Goal: Transaction & Acquisition: Purchase product/service

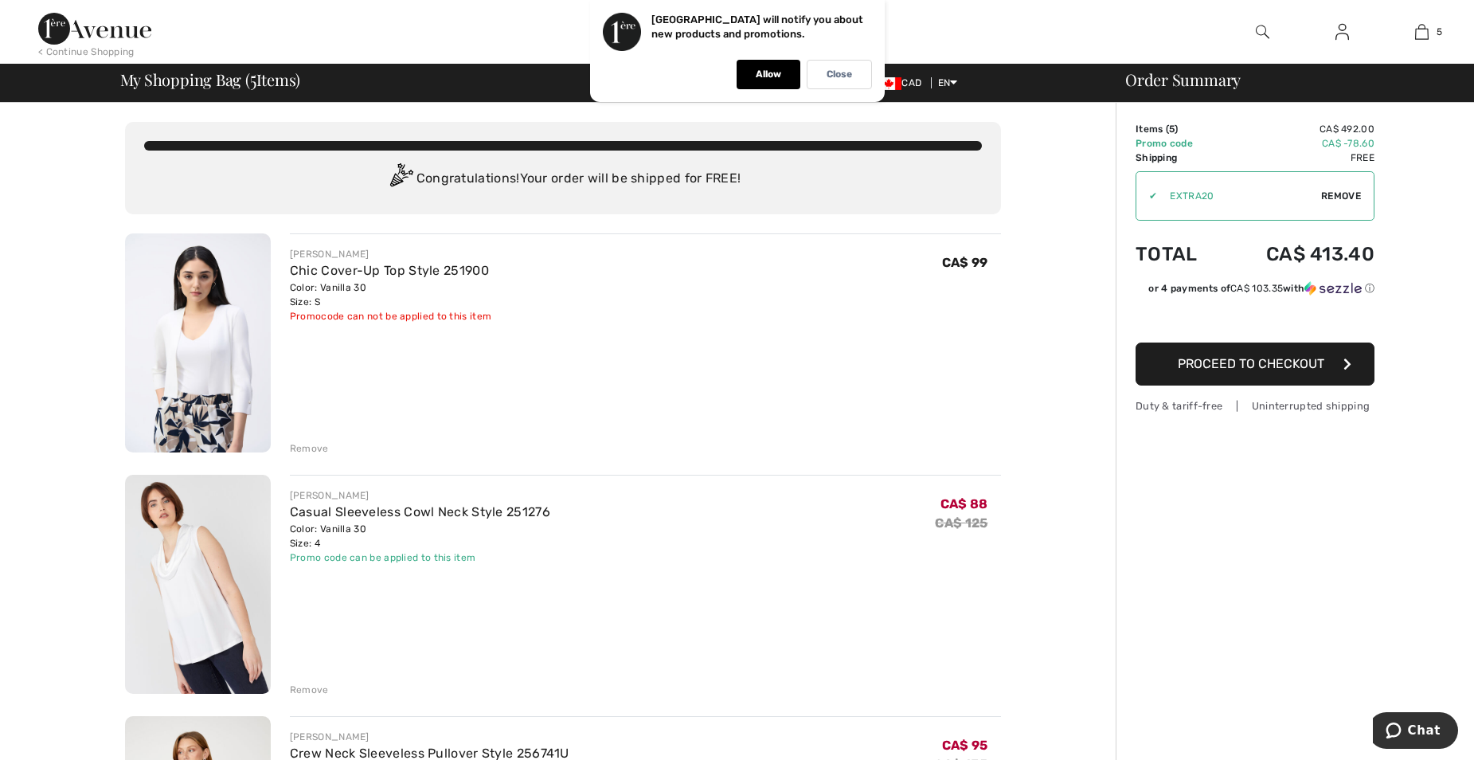
click at [314, 446] on div "Remove" at bounding box center [309, 448] width 39 height 14
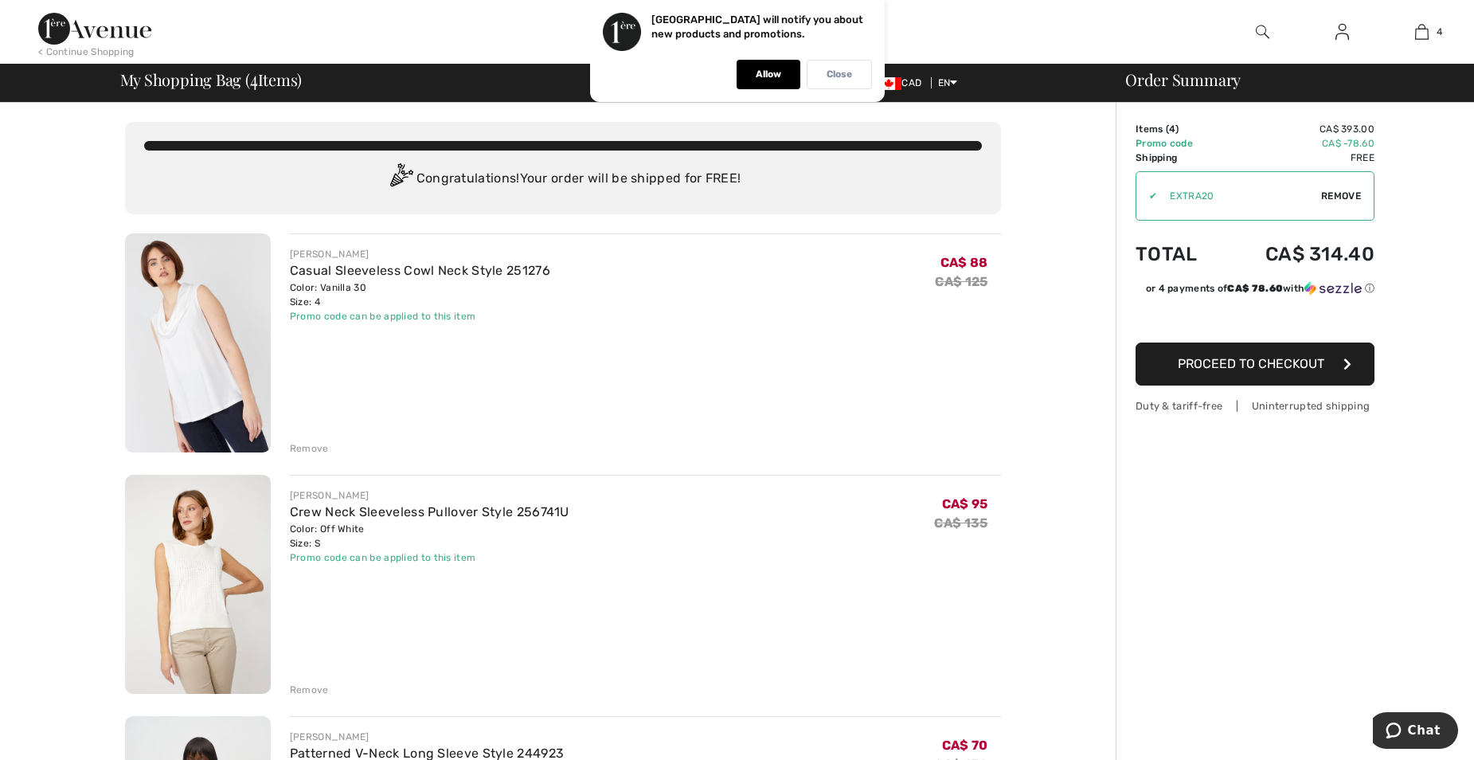
click at [854, 76] on div "Close" at bounding box center [839, 74] width 65 height 29
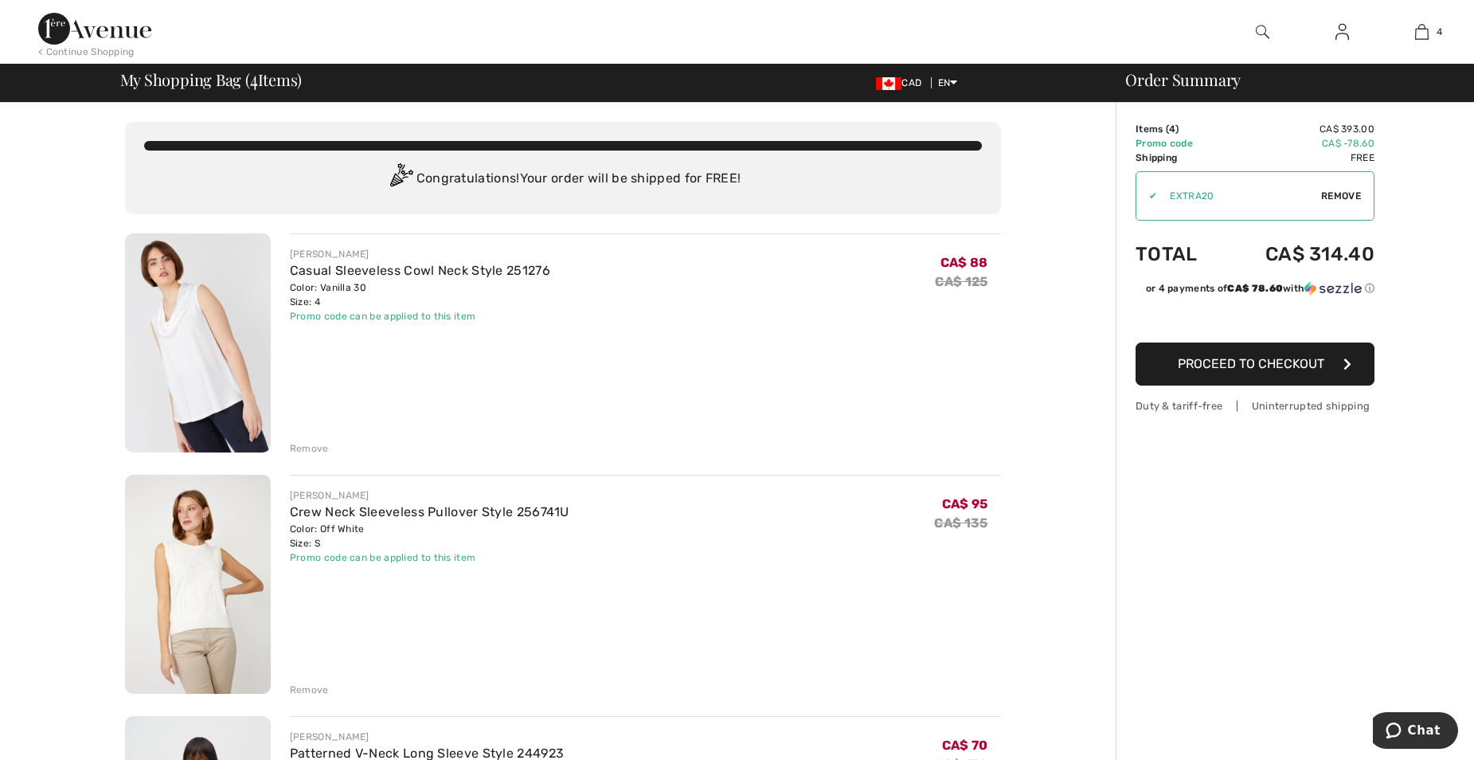
click at [92, 53] on div "< Continue Shopping" at bounding box center [86, 52] width 96 height 14
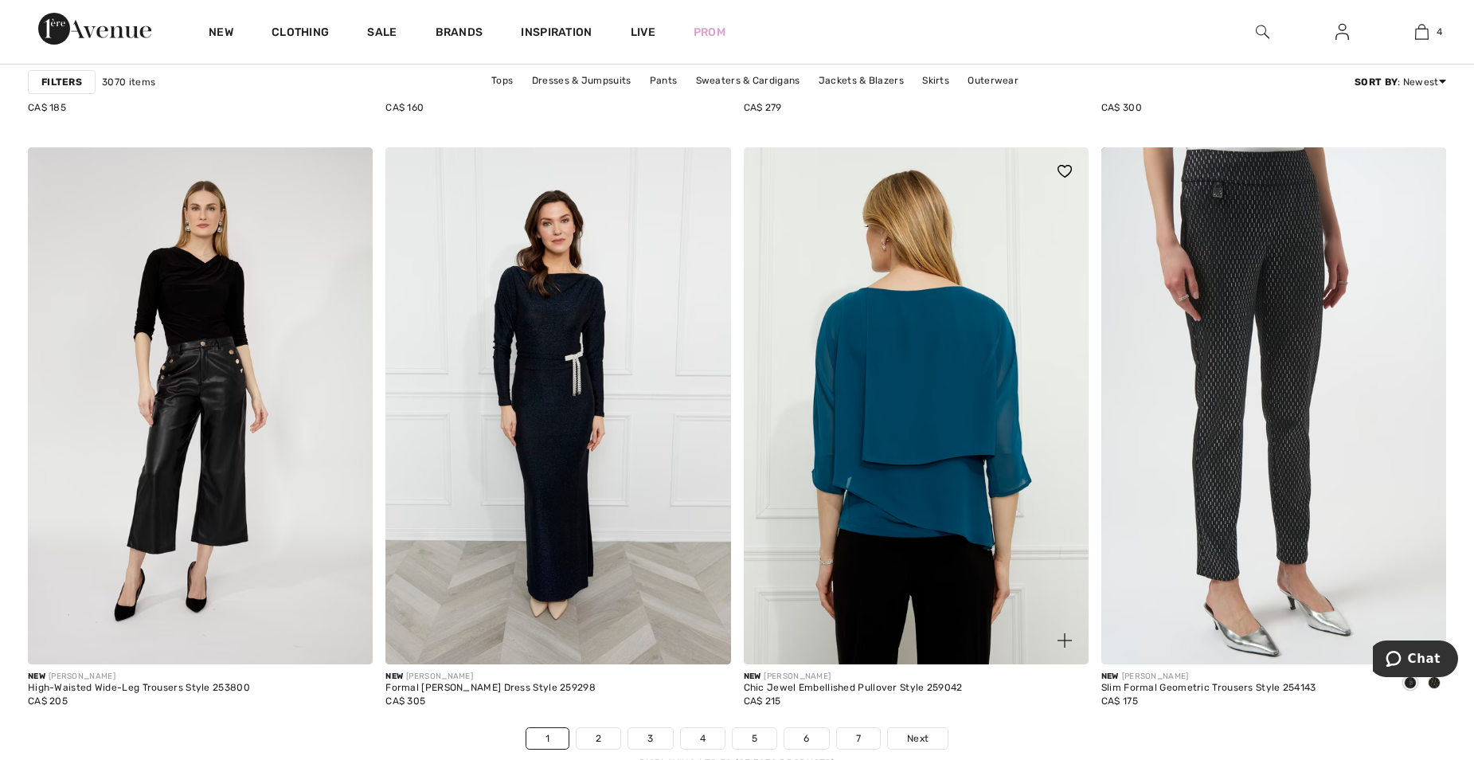
scroll to position [8842, 0]
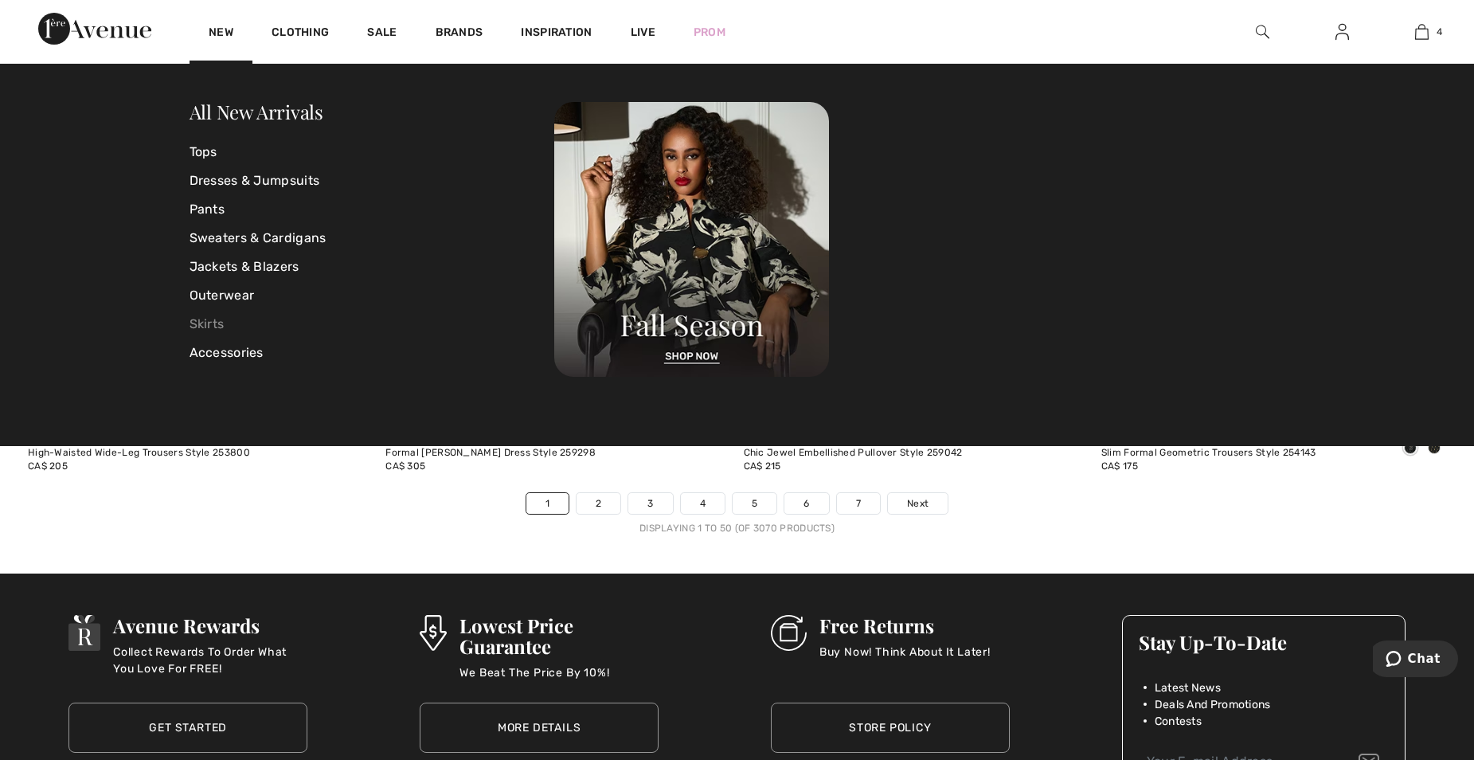
click at [198, 319] on link "Skirts" at bounding box center [373, 324] width 366 height 29
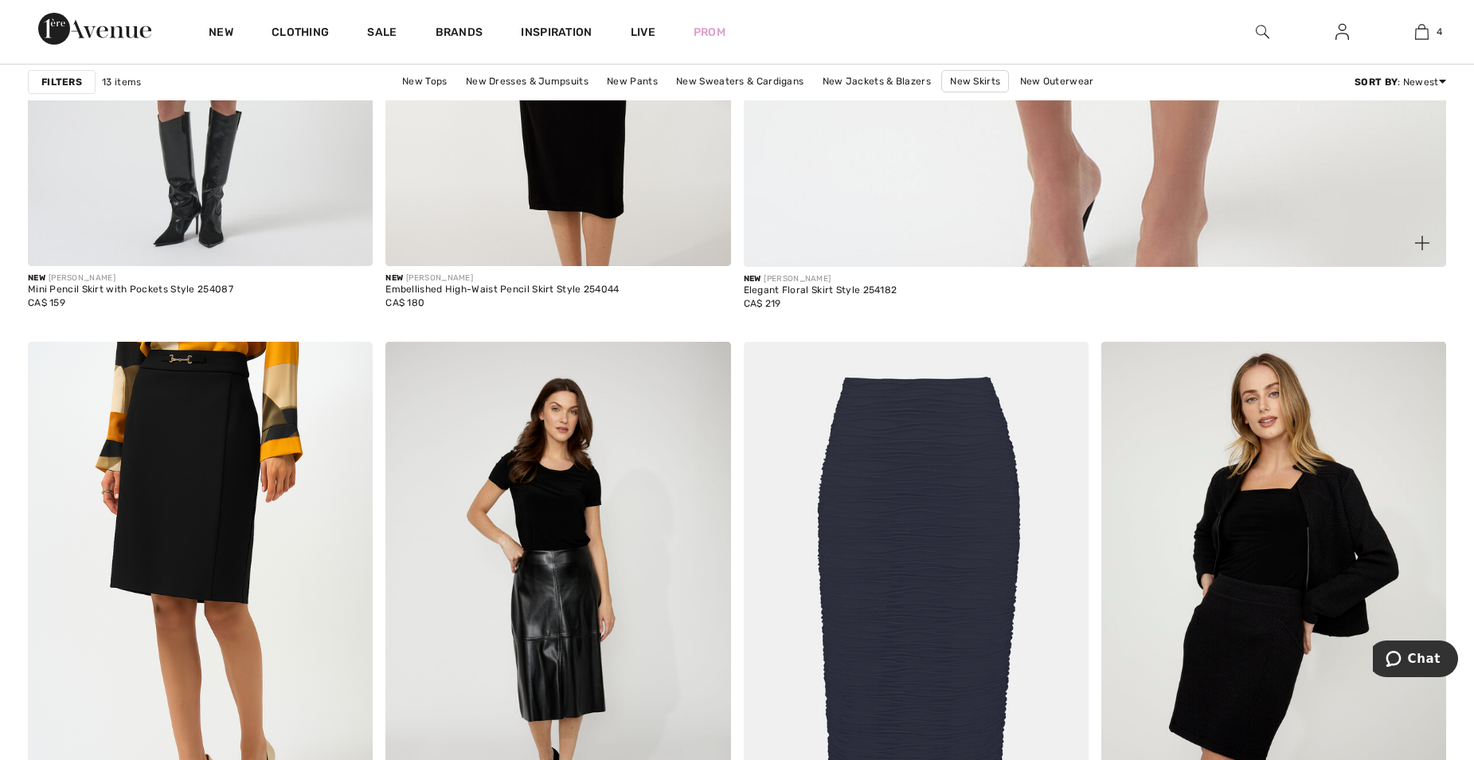
scroll to position [1354, 0]
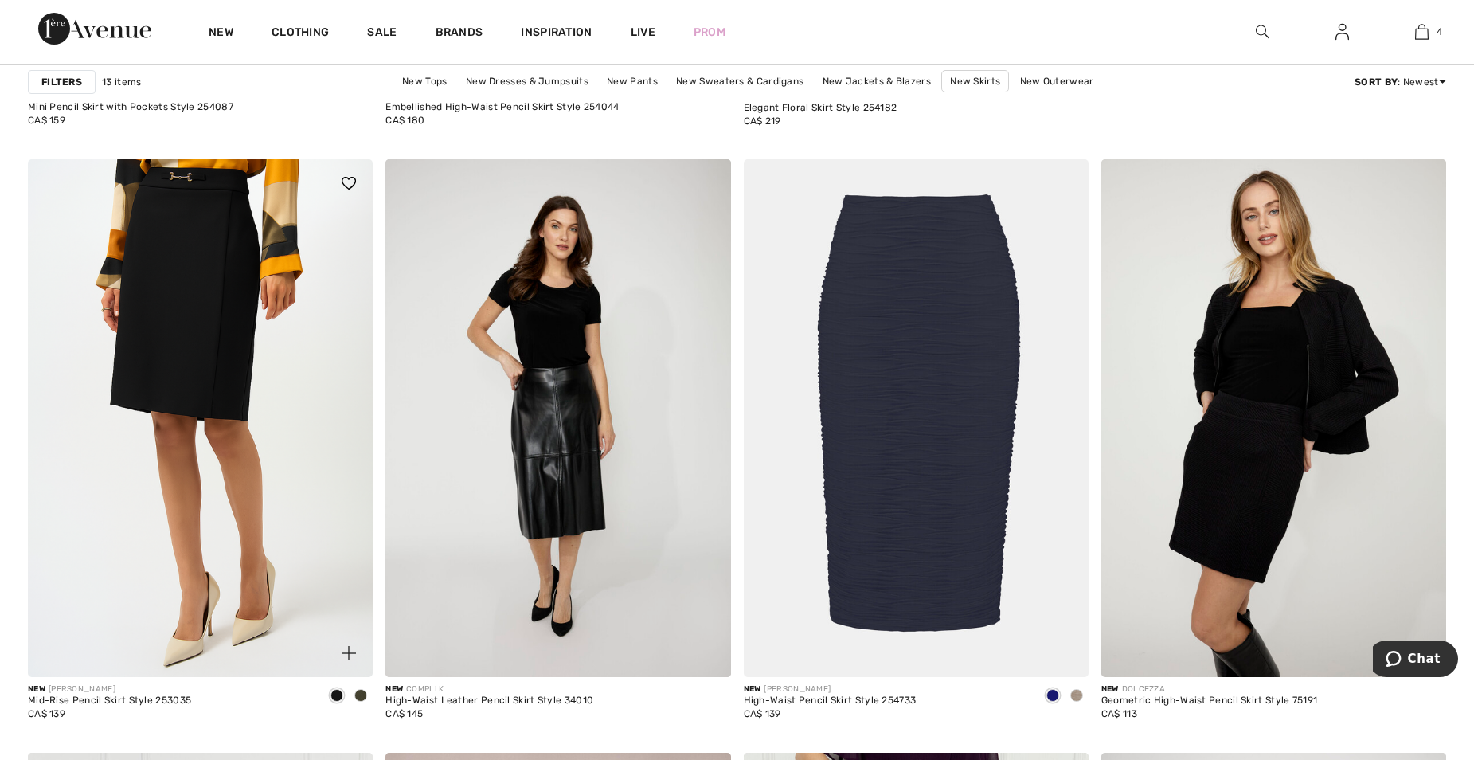
click at [176, 377] on img at bounding box center [200, 418] width 345 height 518
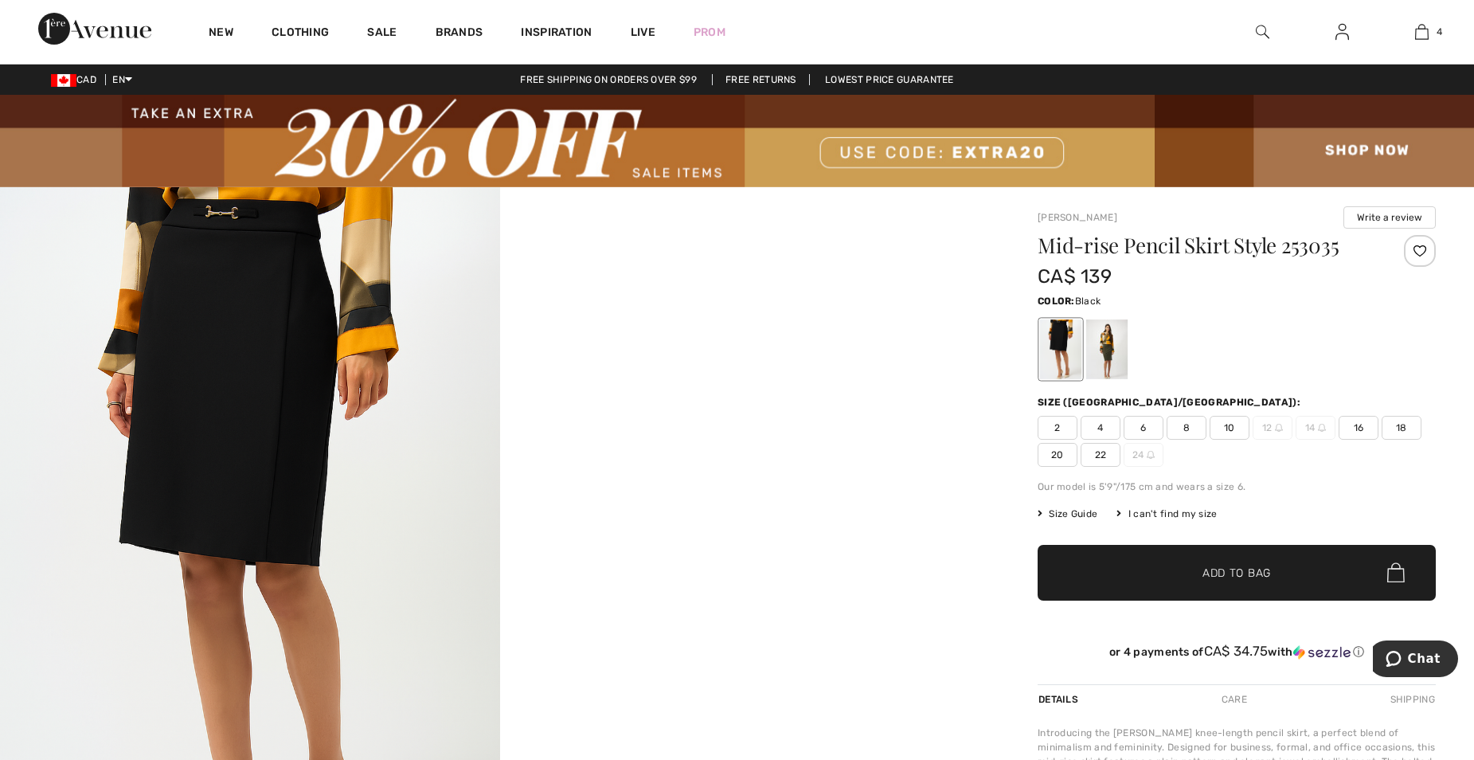
click at [205, 303] on img at bounding box center [250, 562] width 500 height 750
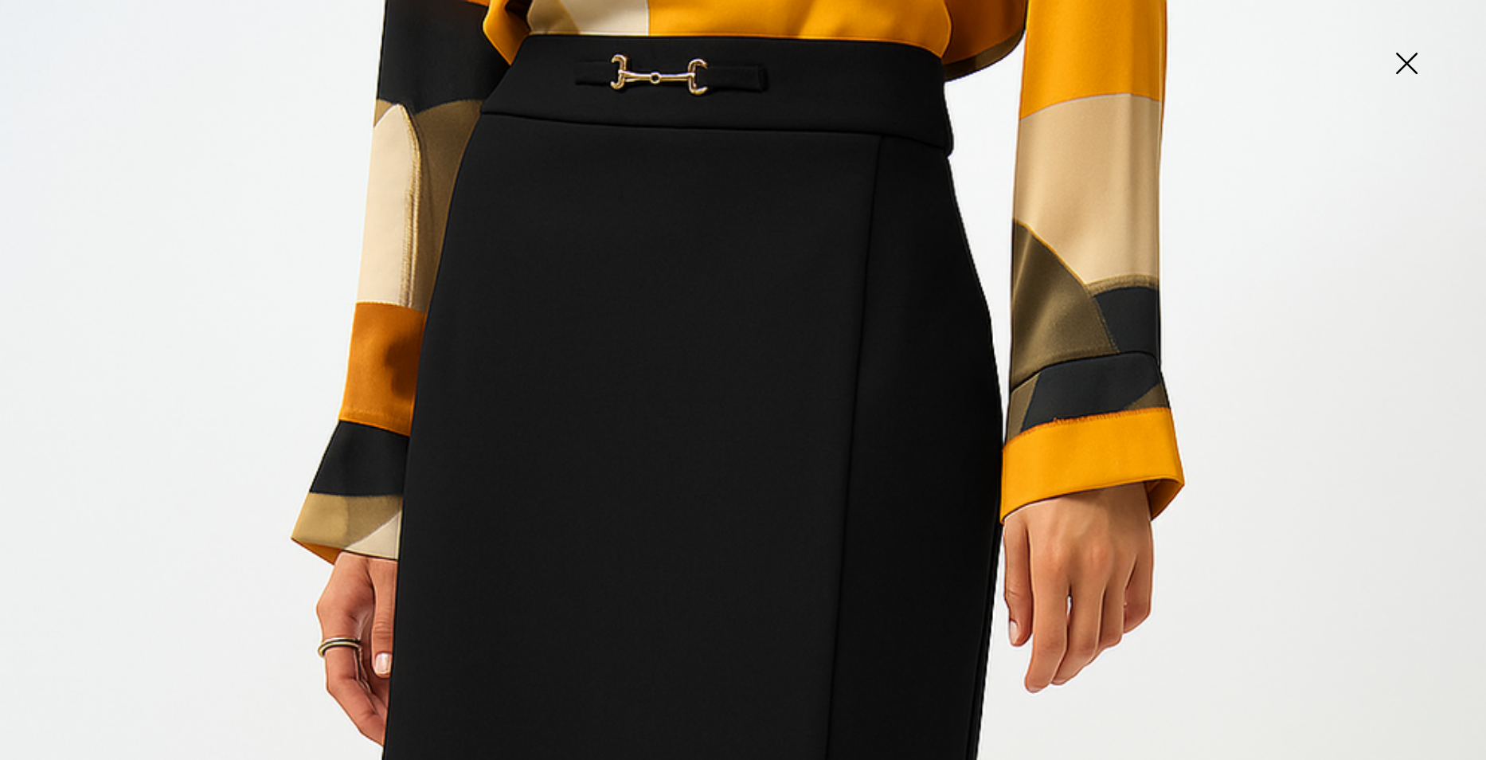
click at [1407, 67] on img at bounding box center [1407, 65] width 80 height 82
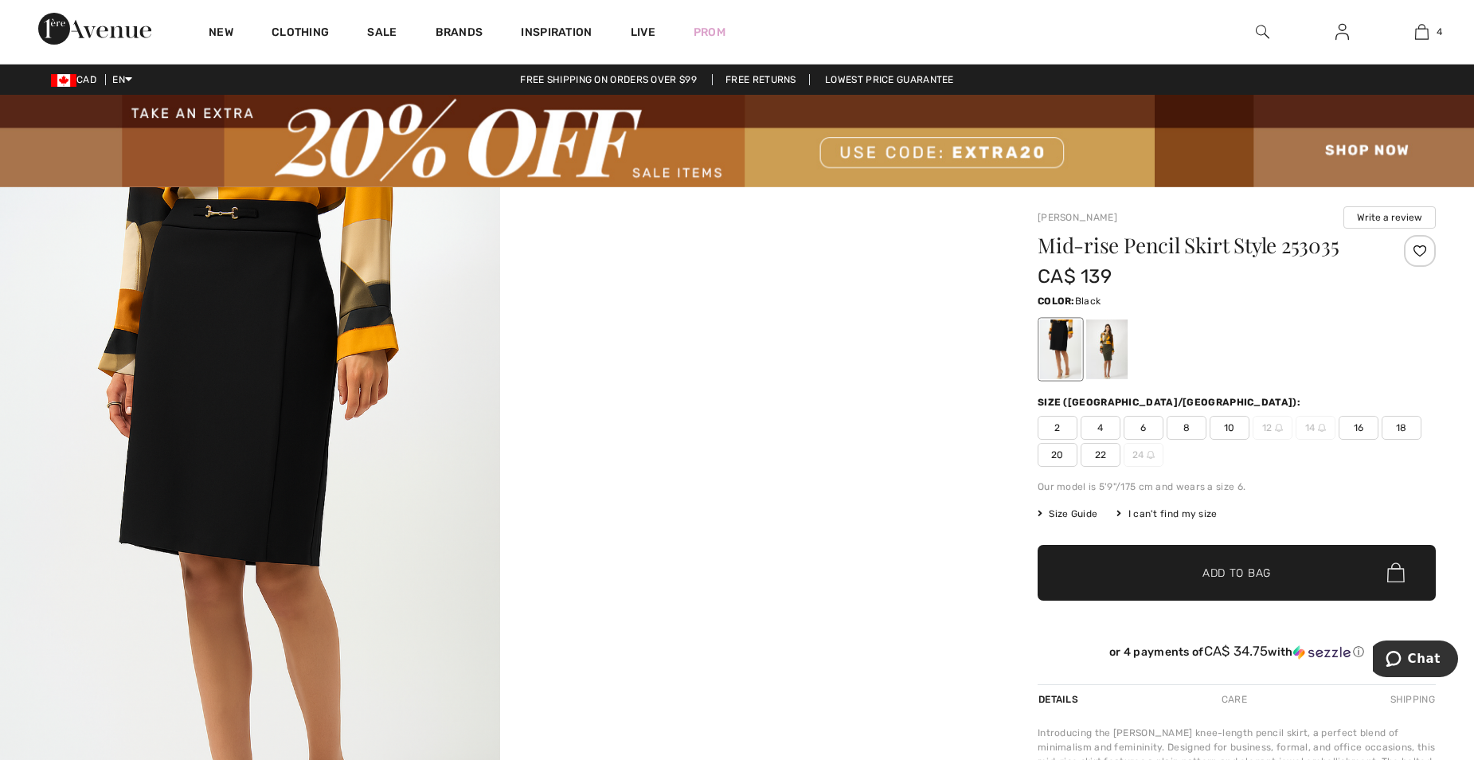
click at [1145, 424] on span "6" at bounding box center [1144, 428] width 40 height 24
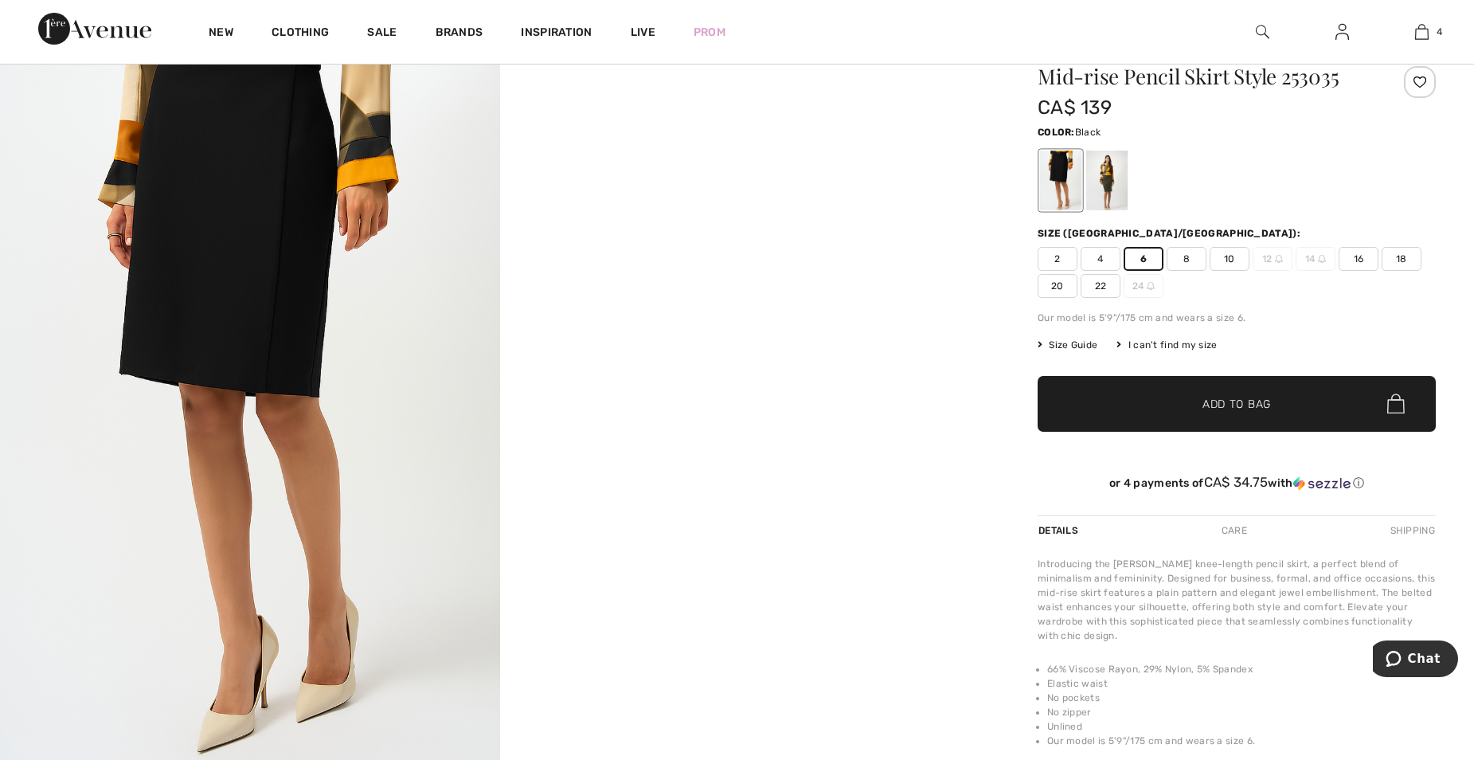
scroll to position [159, 0]
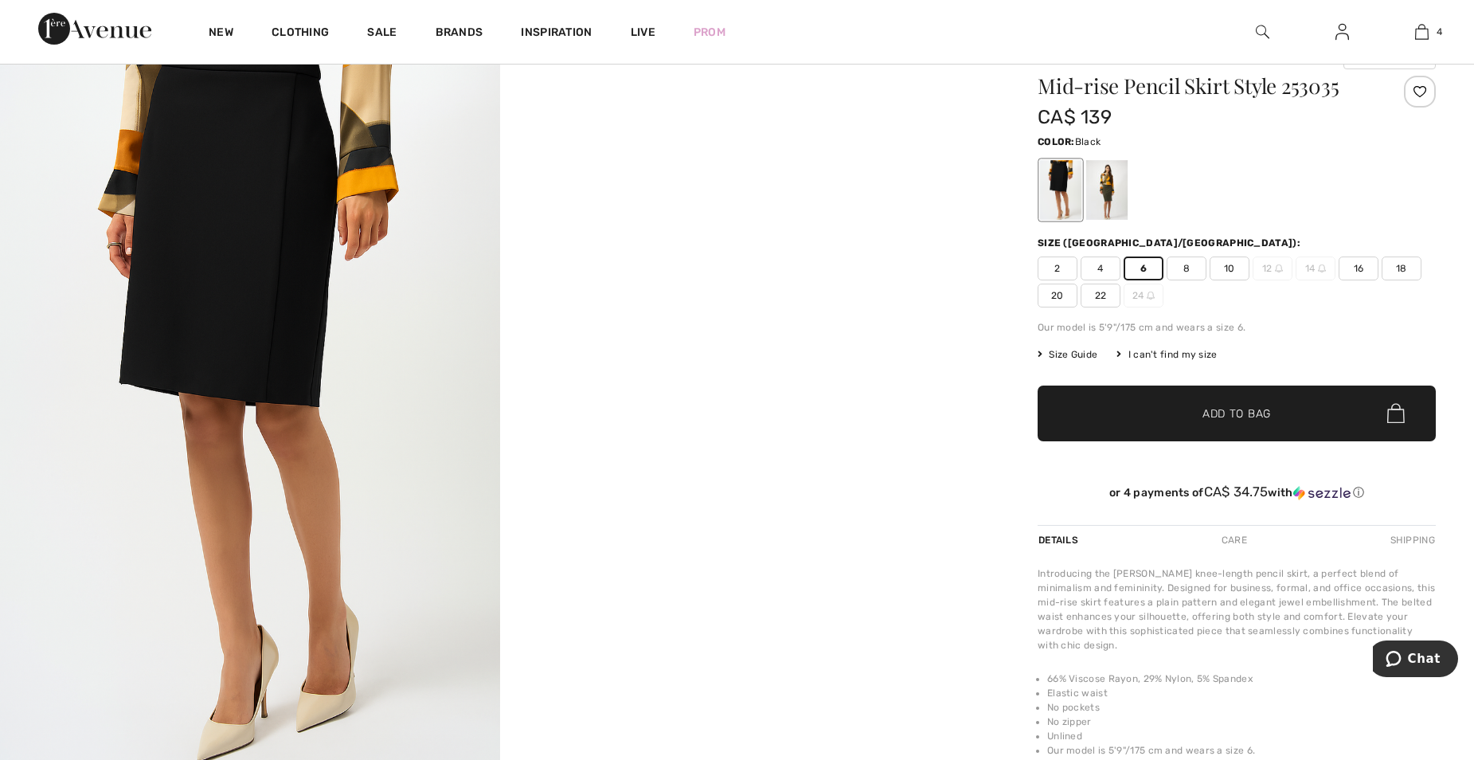
click at [1233, 412] on span "Add to Bag" at bounding box center [1237, 413] width 69 height 17
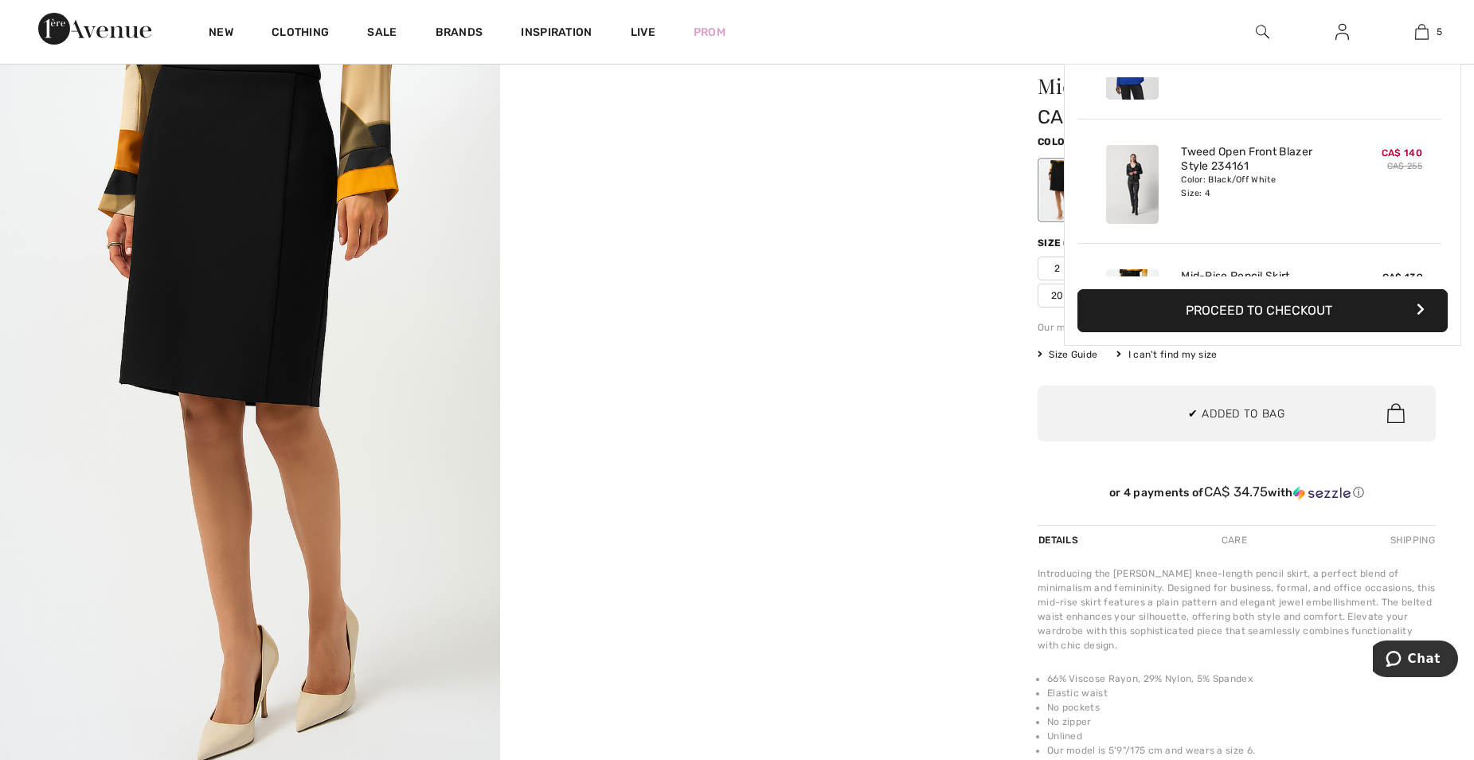
scroll to position [0, 0]
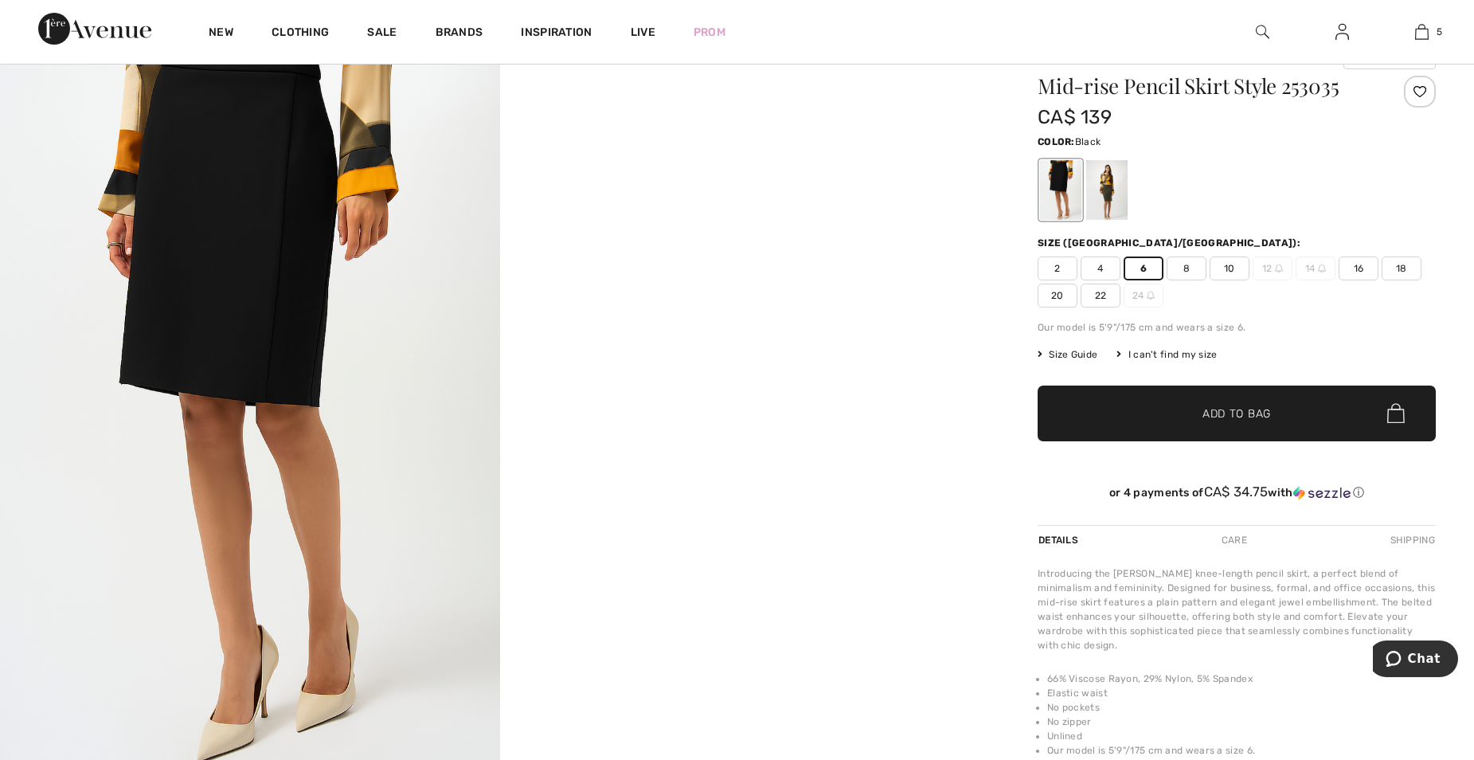
click at [1237, 406] on span "Add to Bag" at bounding box center [1237, 413] width 69 height 17
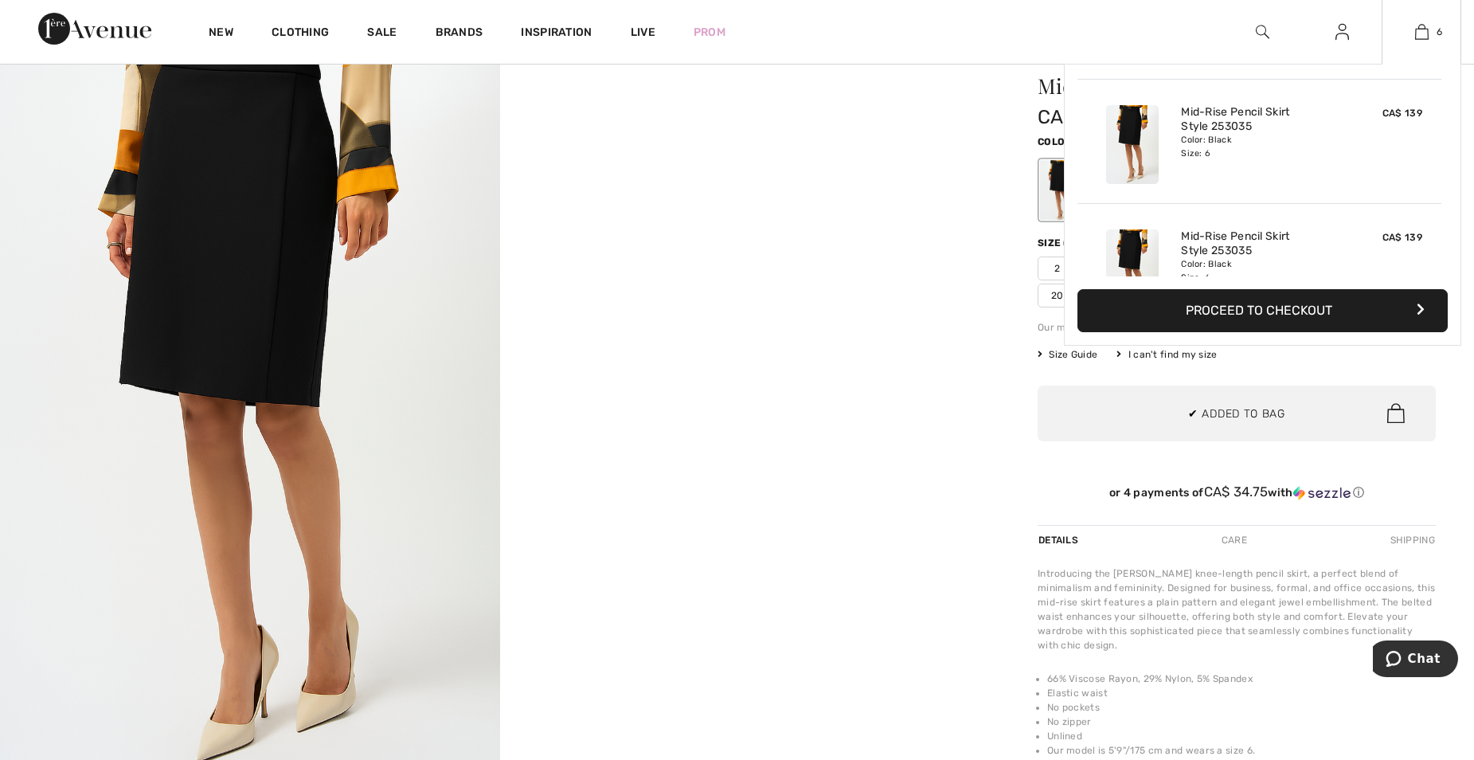
scroll to position [467, 0]
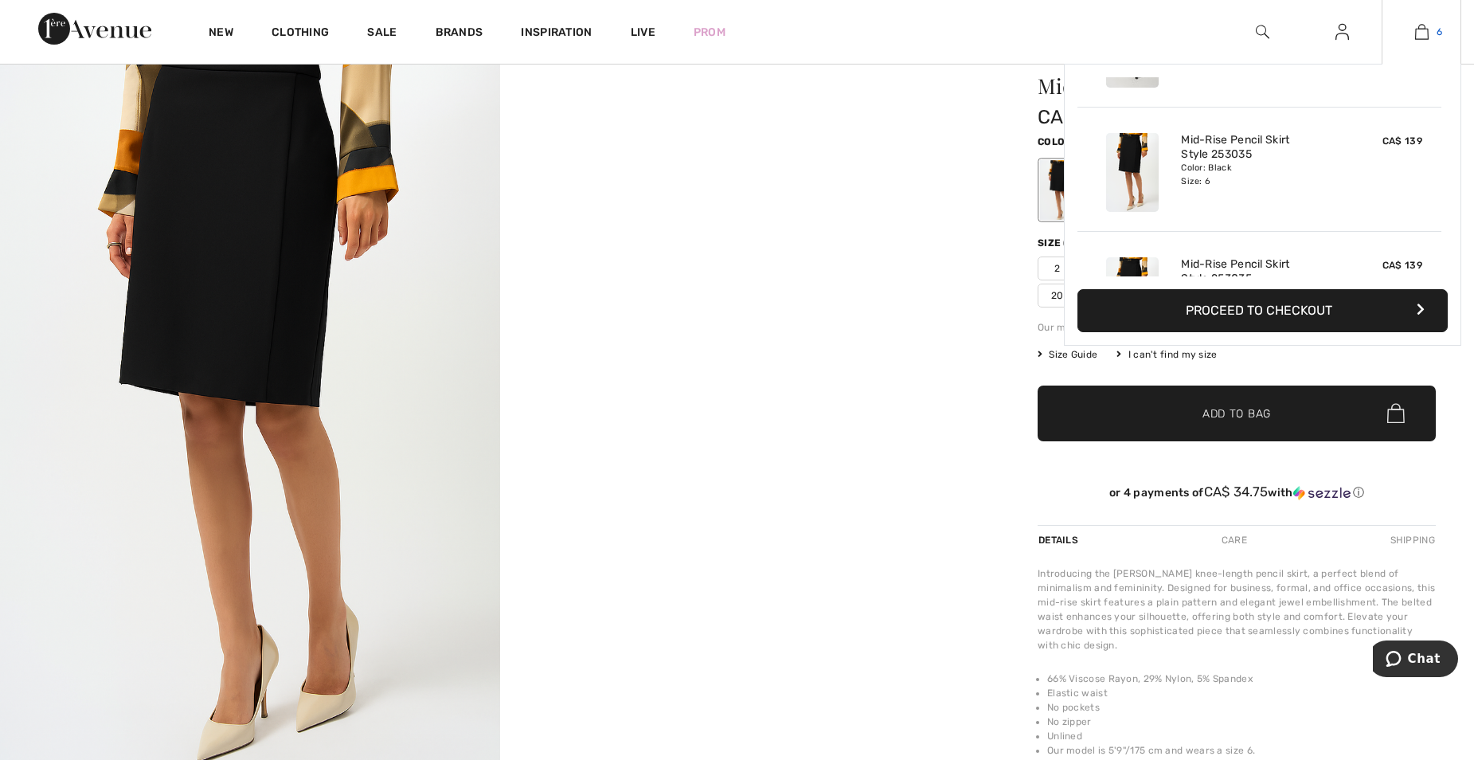
click at [1421, 29] on img at bounding box center [1423, 31] width 14 height 19
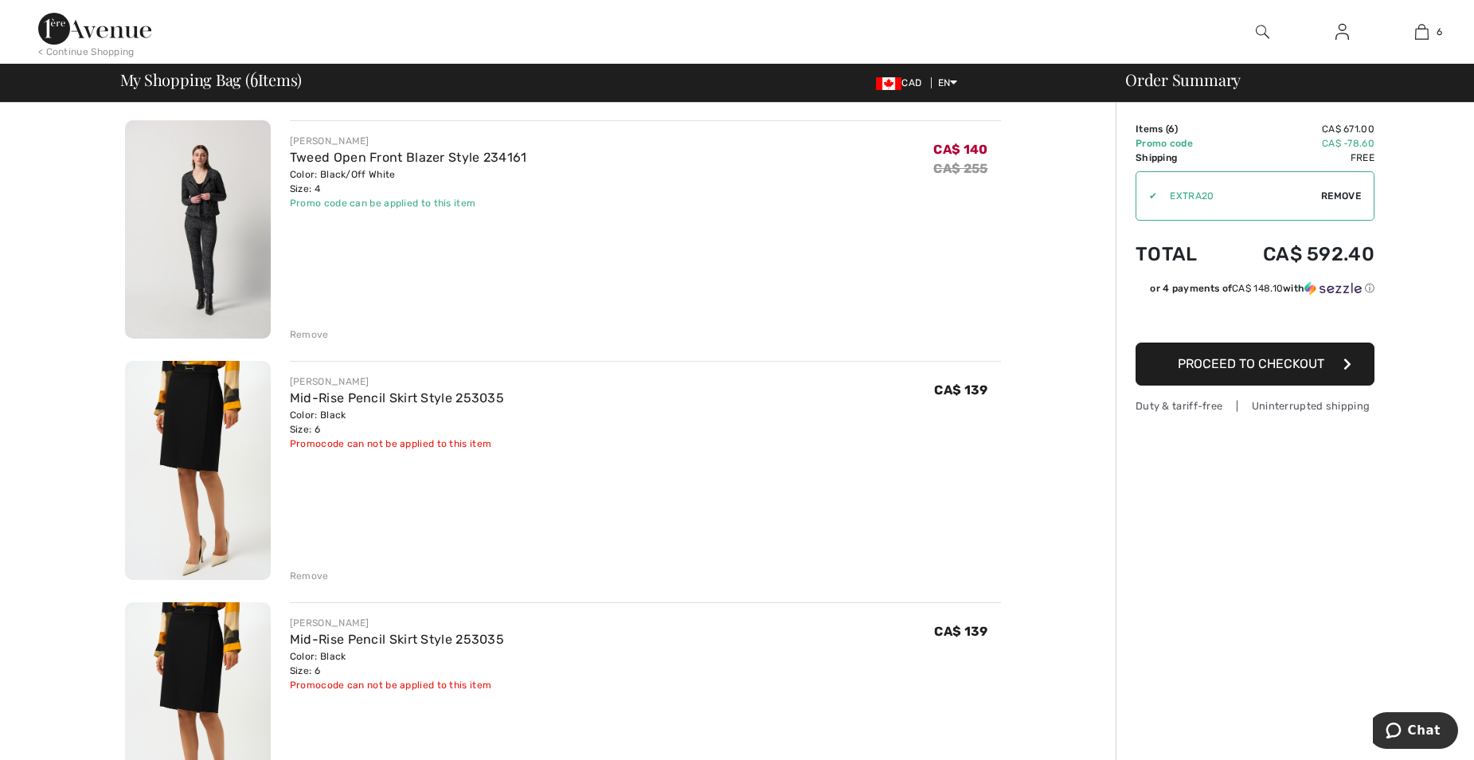
scroll to position [876, 0]
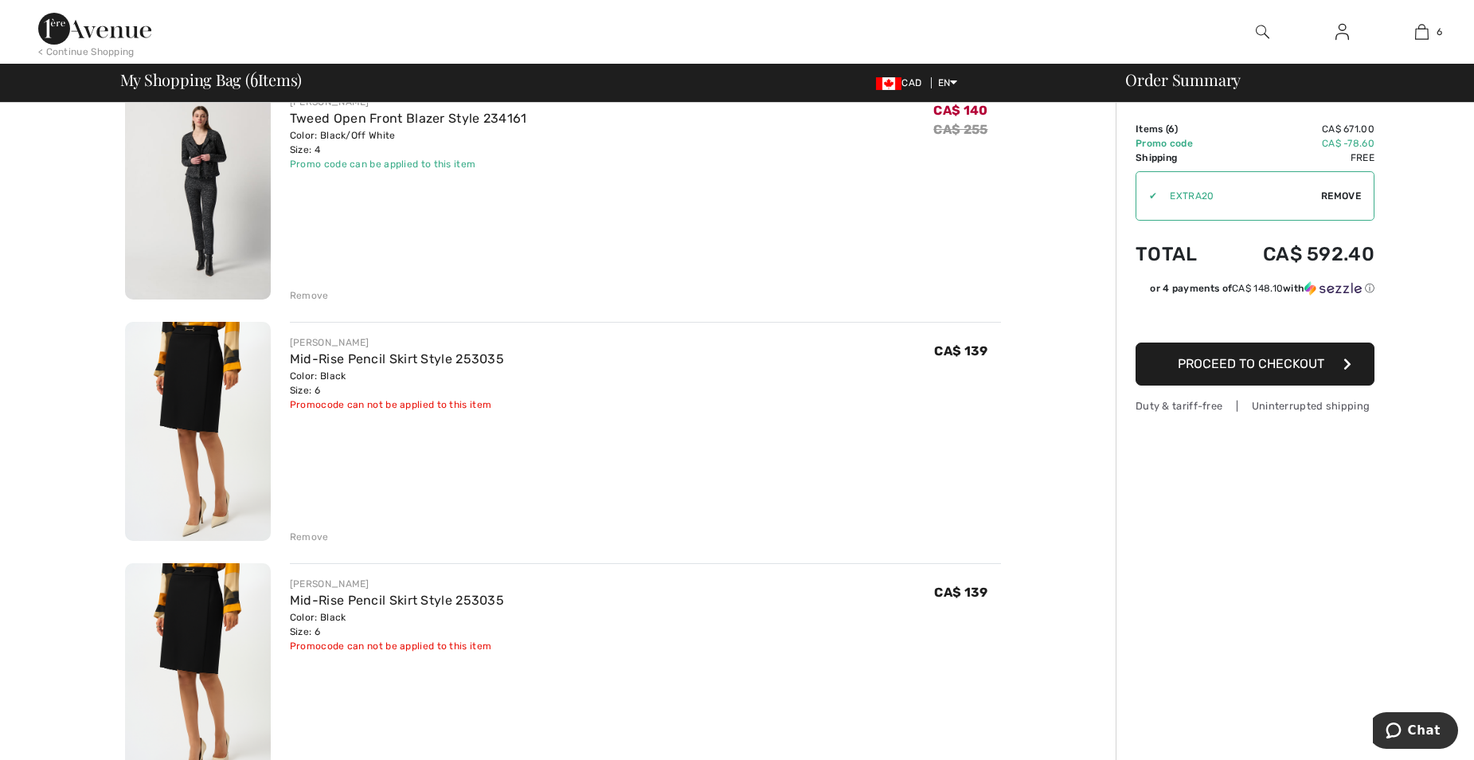
drag, startPoint x: 322, startPoint y: 534, endPoint x: 347, endPoint y: 523, distance: 27.5
click at [323, 532] on div "Remove" at bounding box center [309, 537] width 39 height 14
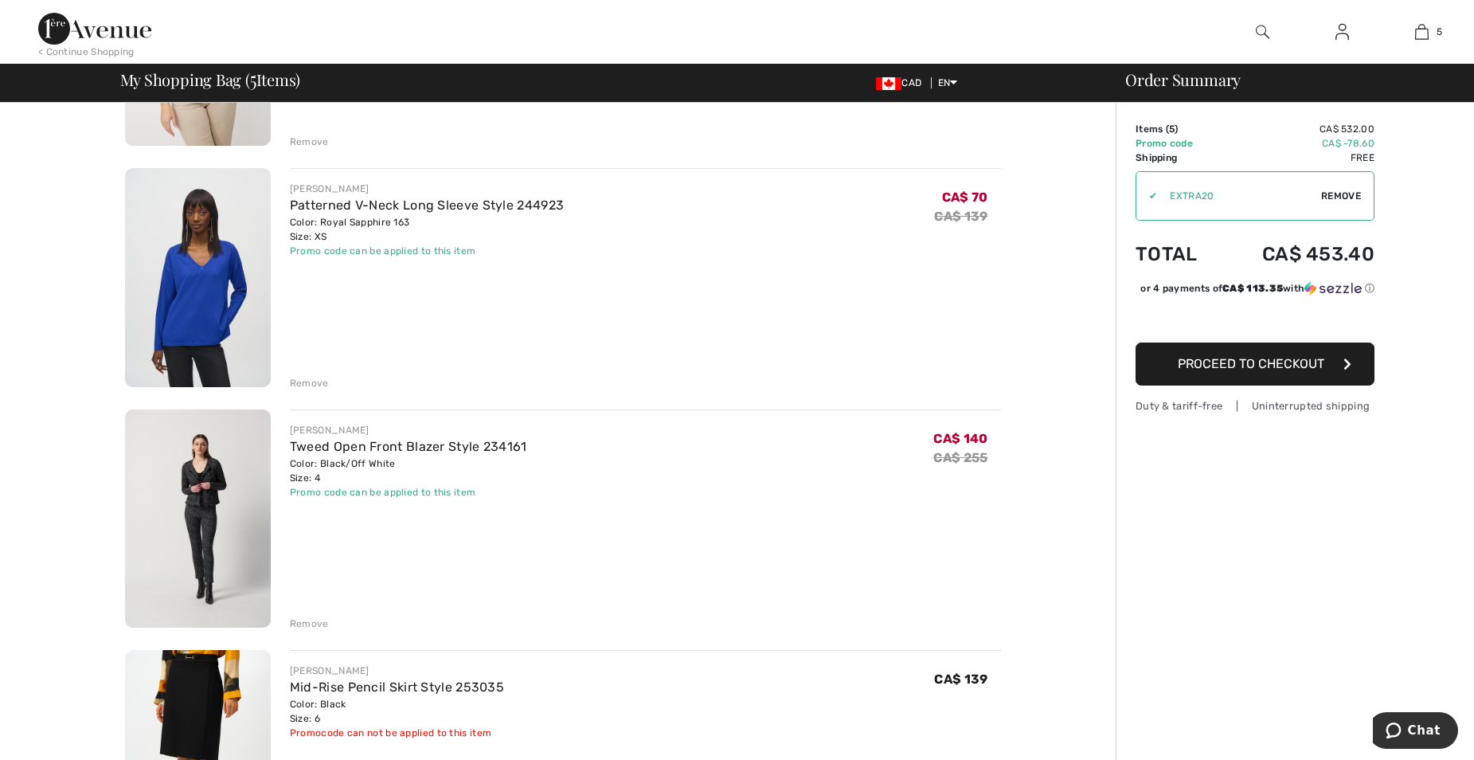
scroll to position [558, 0]
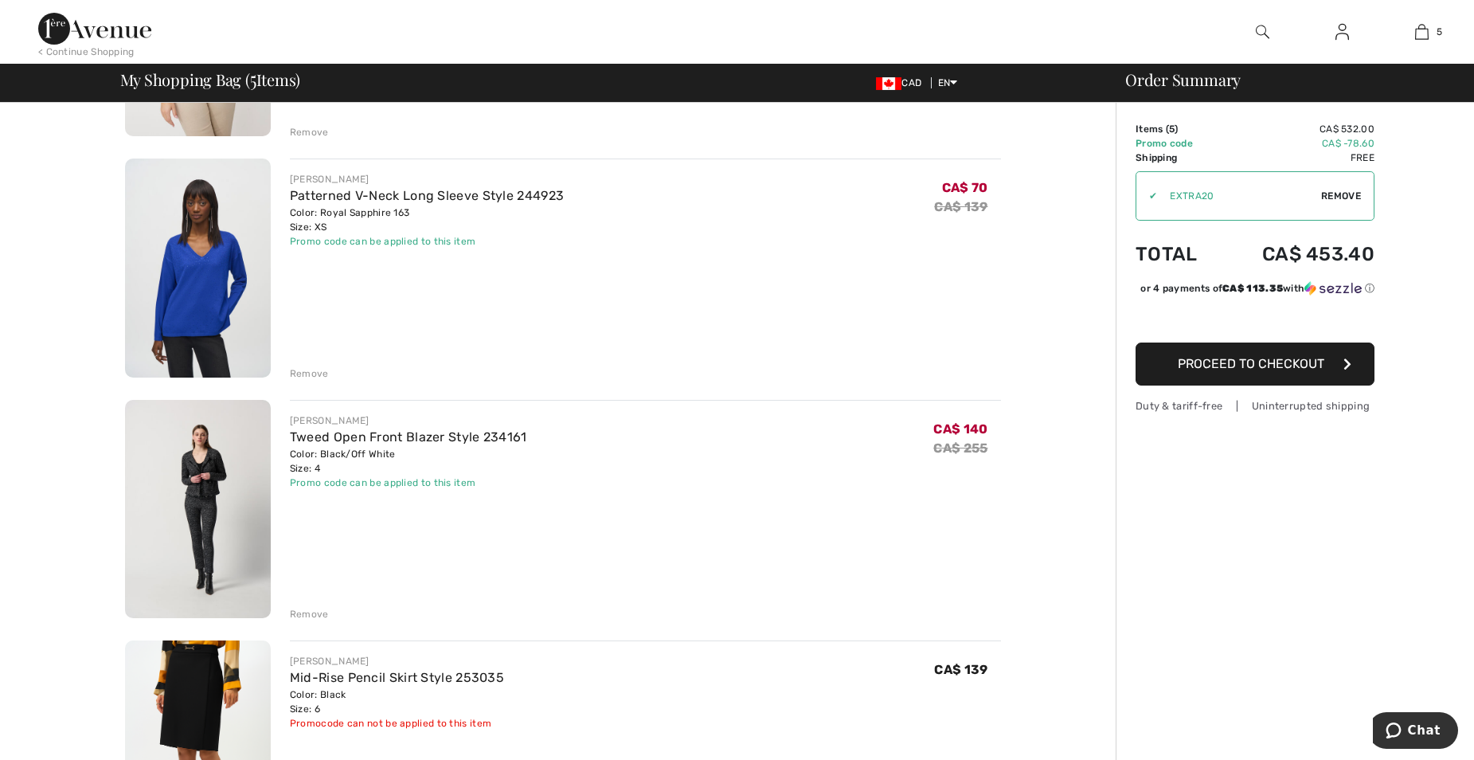
click at [221, 468] on img at bounding box center [198, 509] width 146 height 219
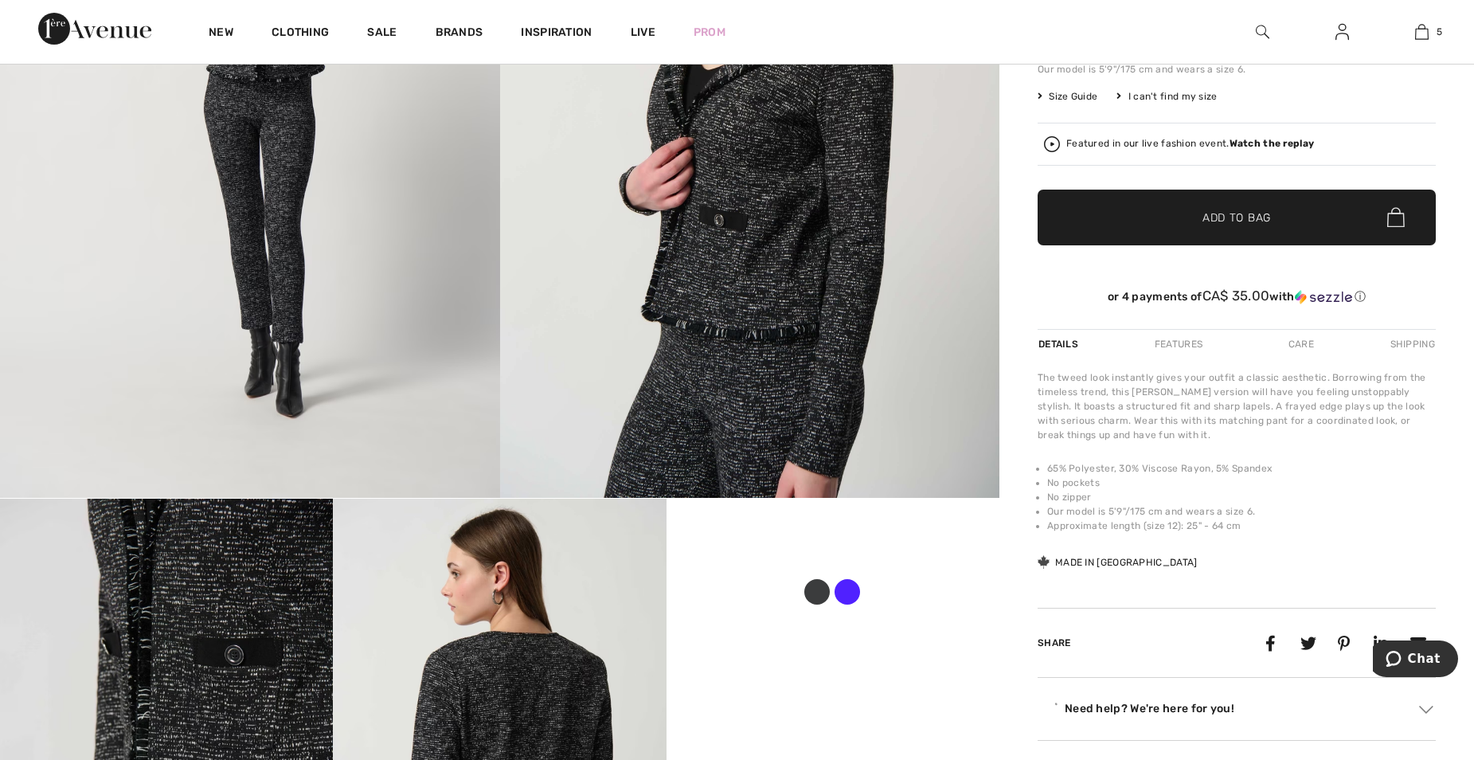
scroll to position [717, 0]
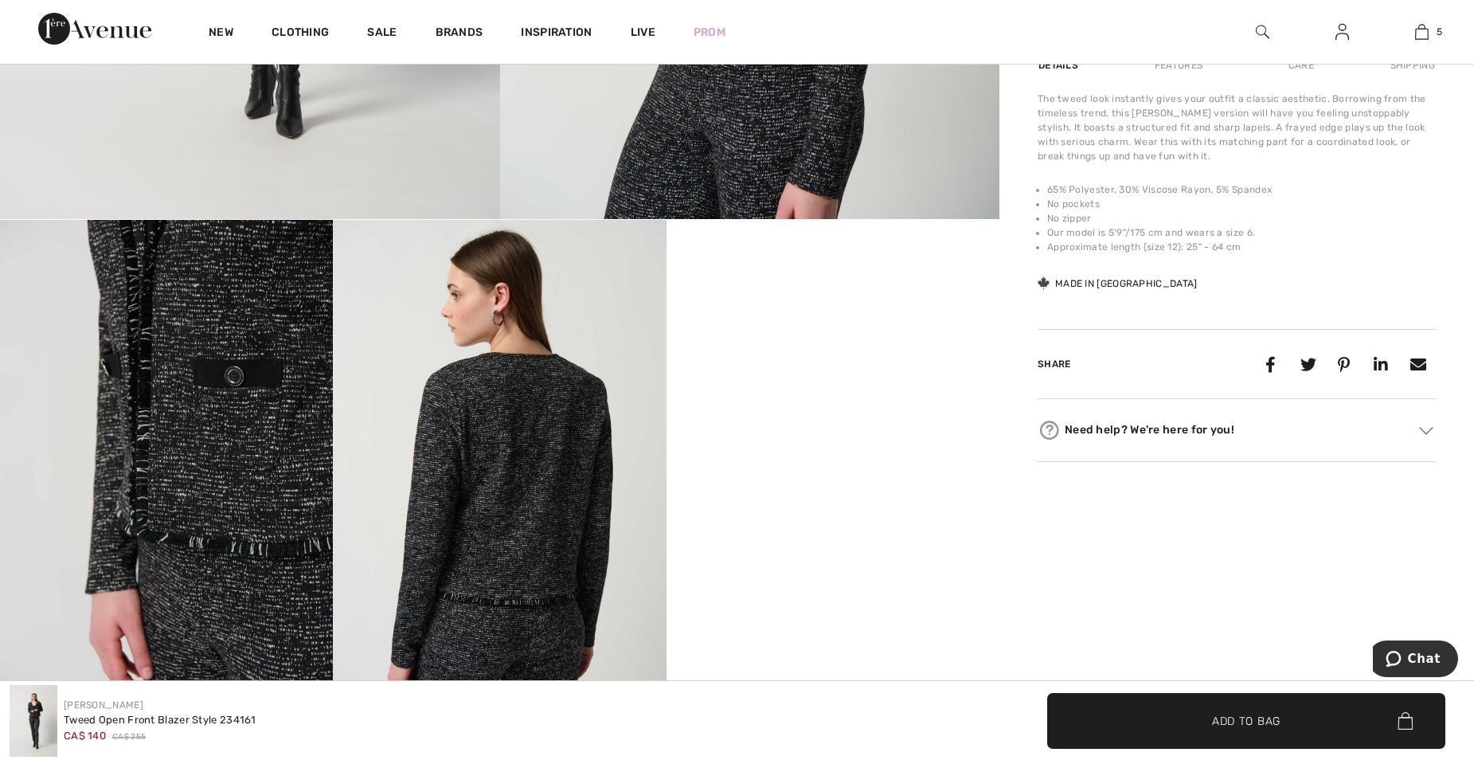
click at [508, 454] on img at bounding box center [499, 469] width 333 height 499
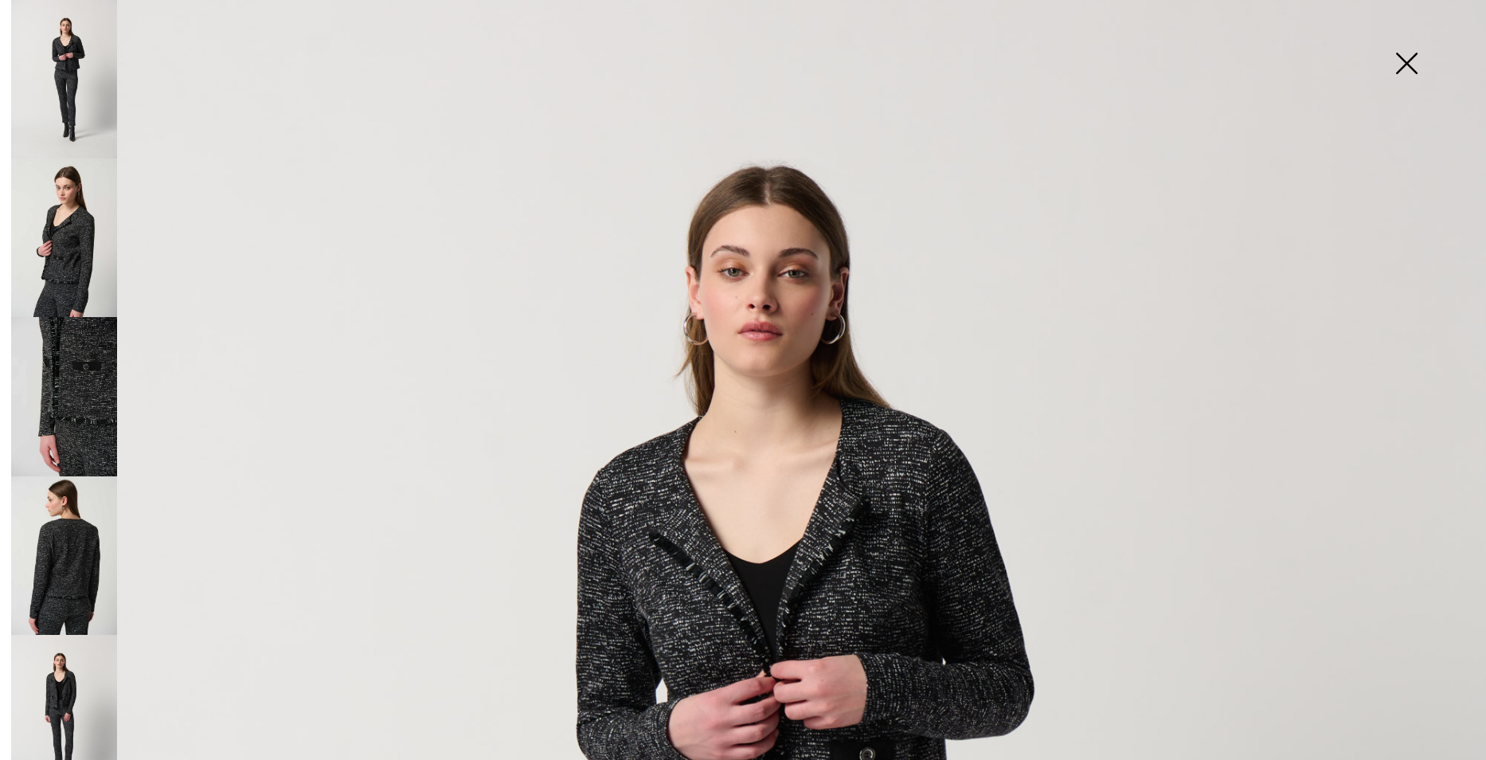
scroll to position [80, 0]
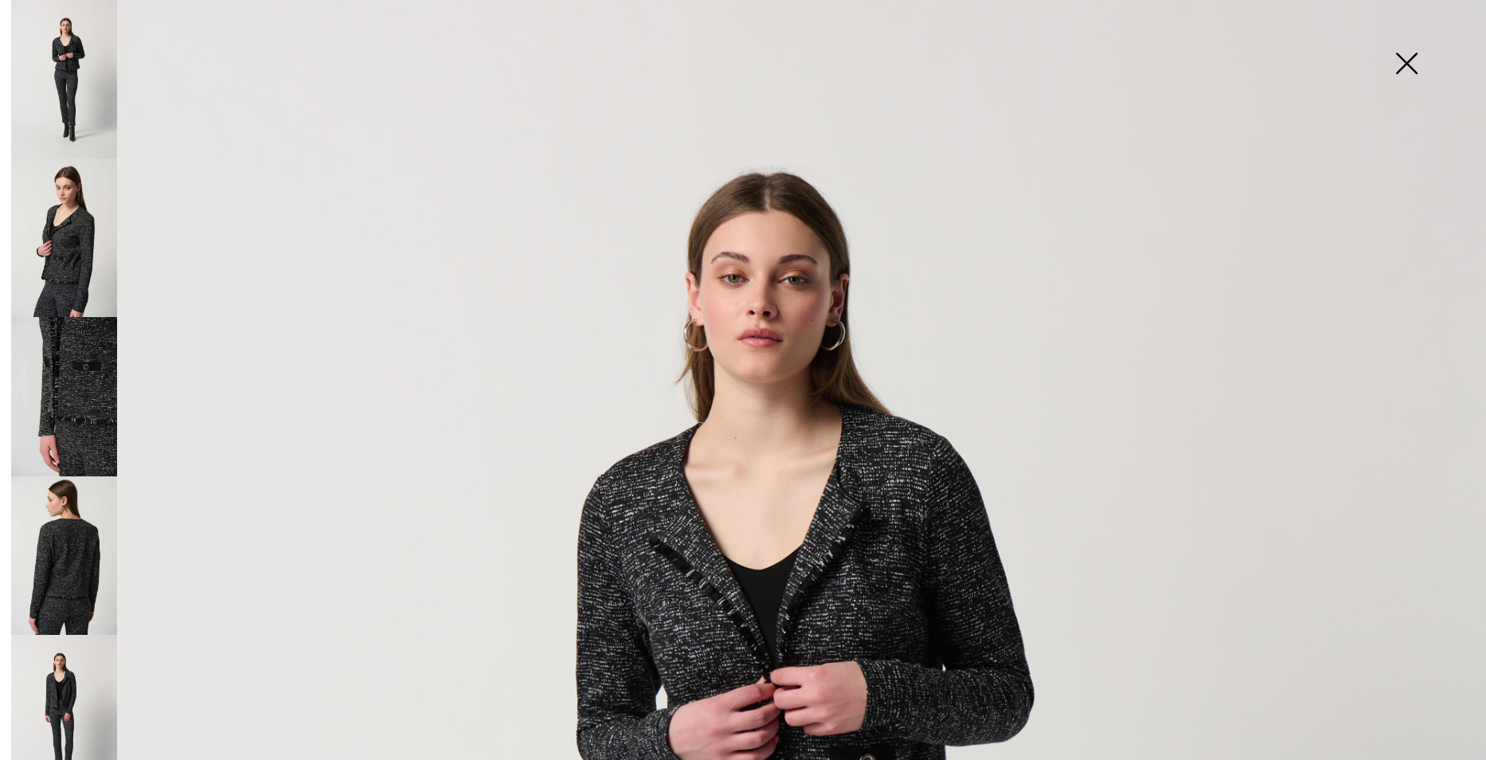
click at [75, 238] on img at bounding box center [64, 238] width 106 height 159
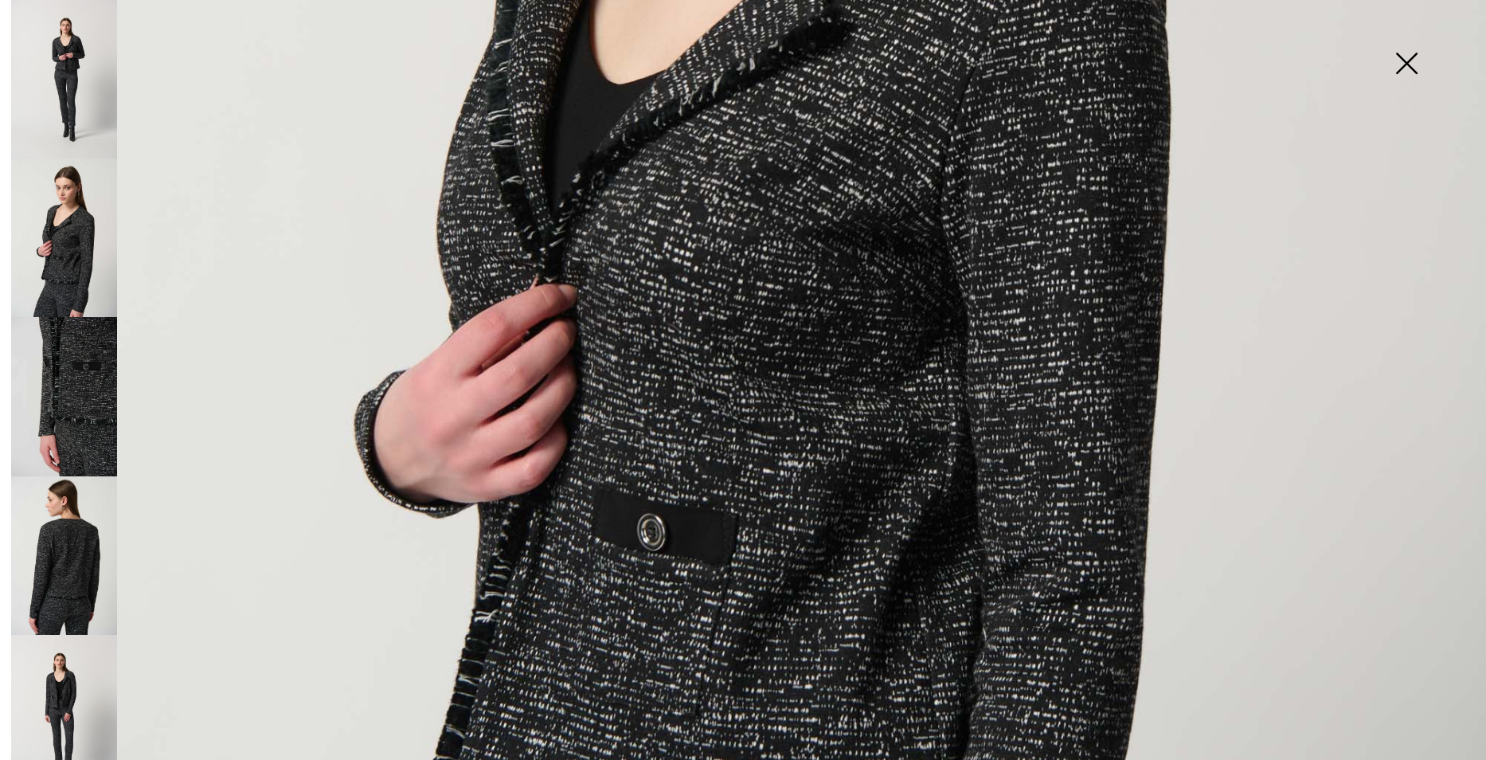
scroll to position [717, 0]
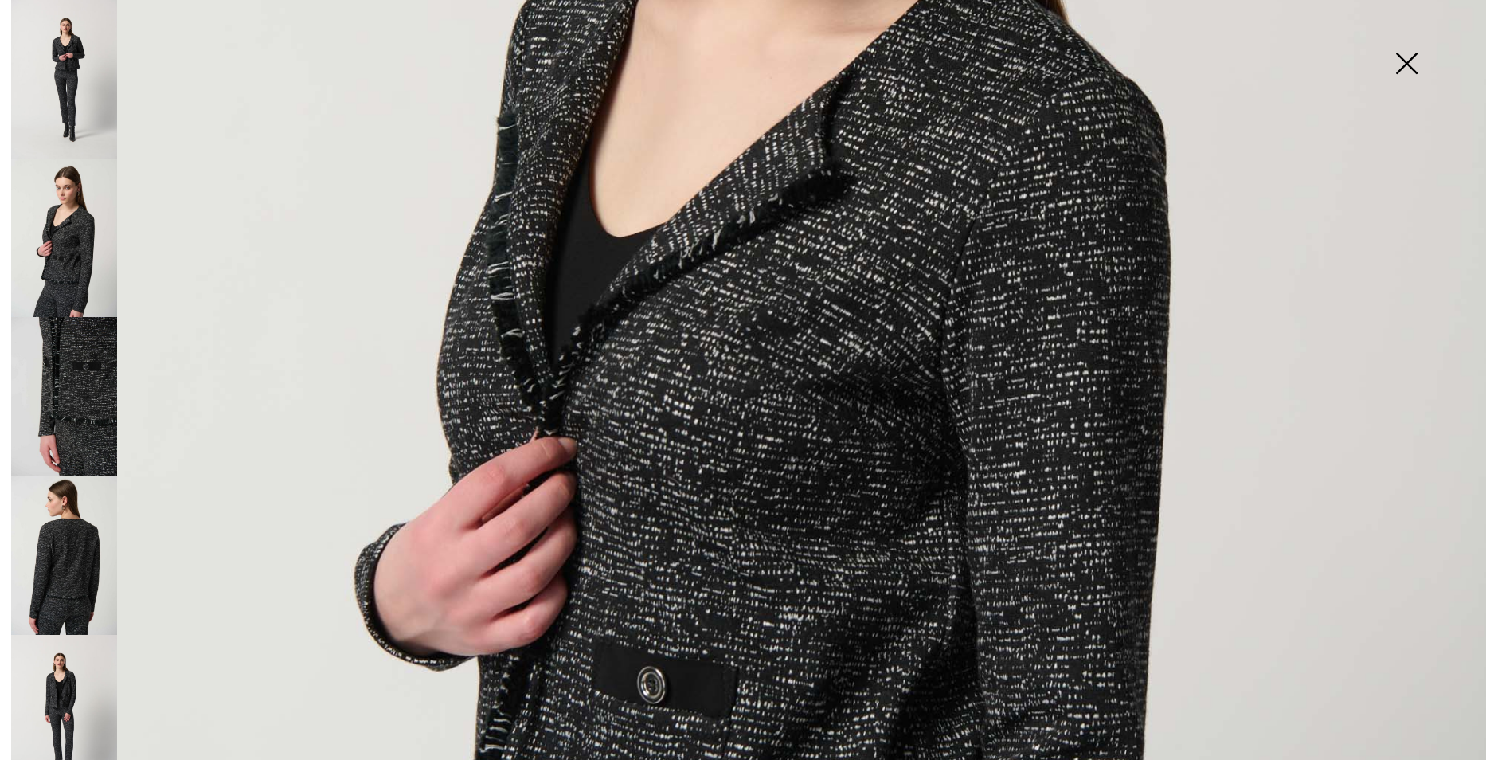
click at [57, 554] on img at bounding box center [64, 555] width 106 height 159
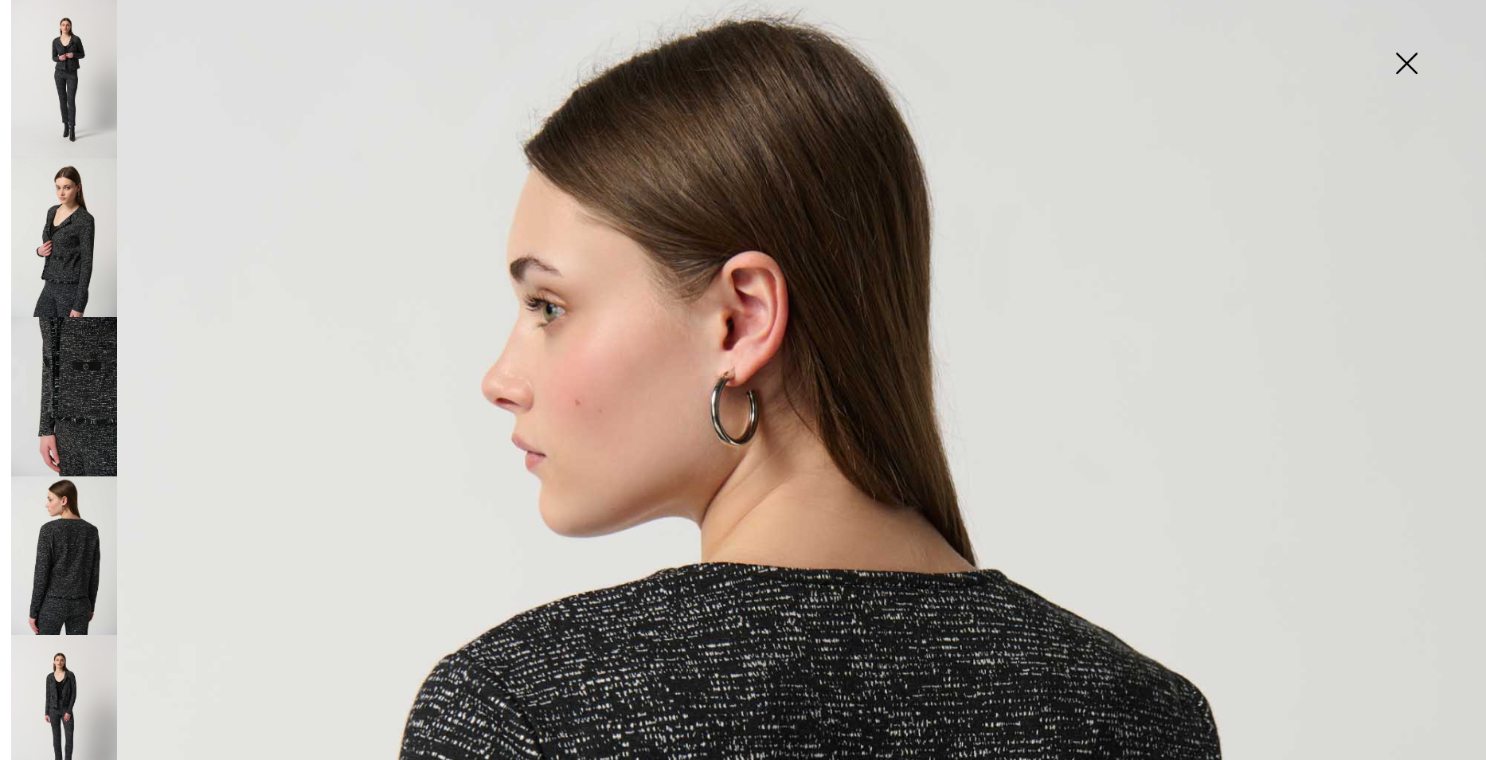
scroll to position [0, 0]
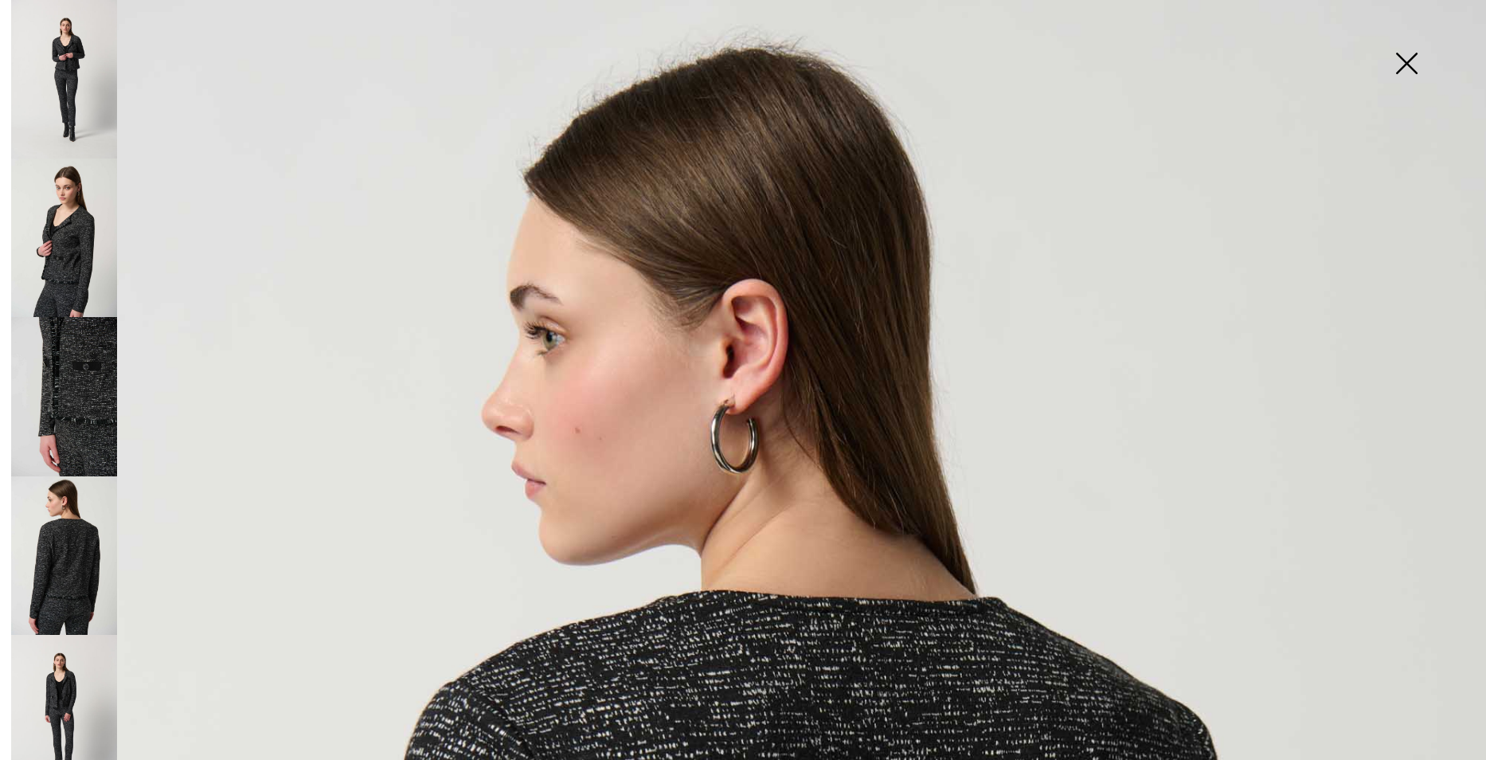
click at [1411, 54] on img at bounding box center [1407, 65] width 80 height 82
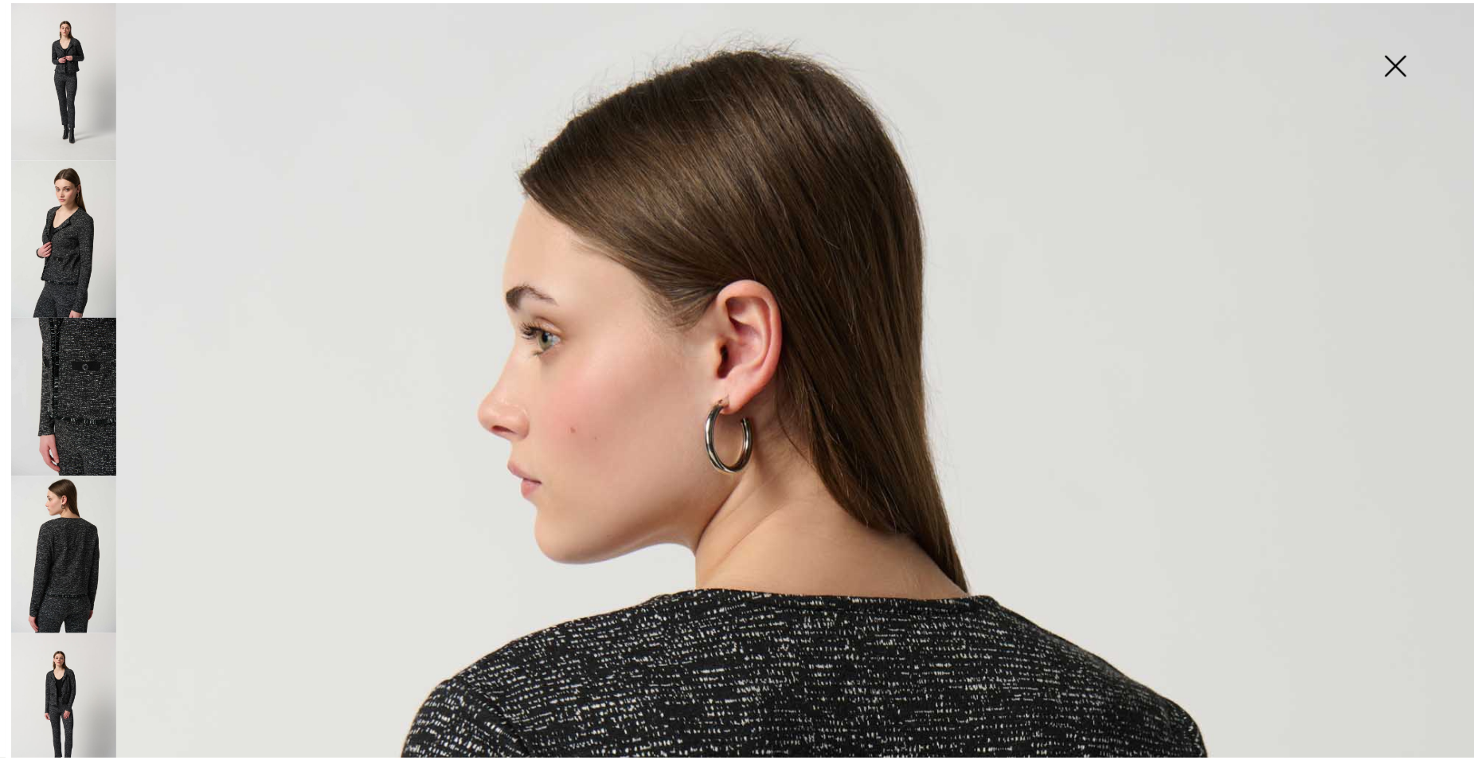
scroll to position [717, 0]
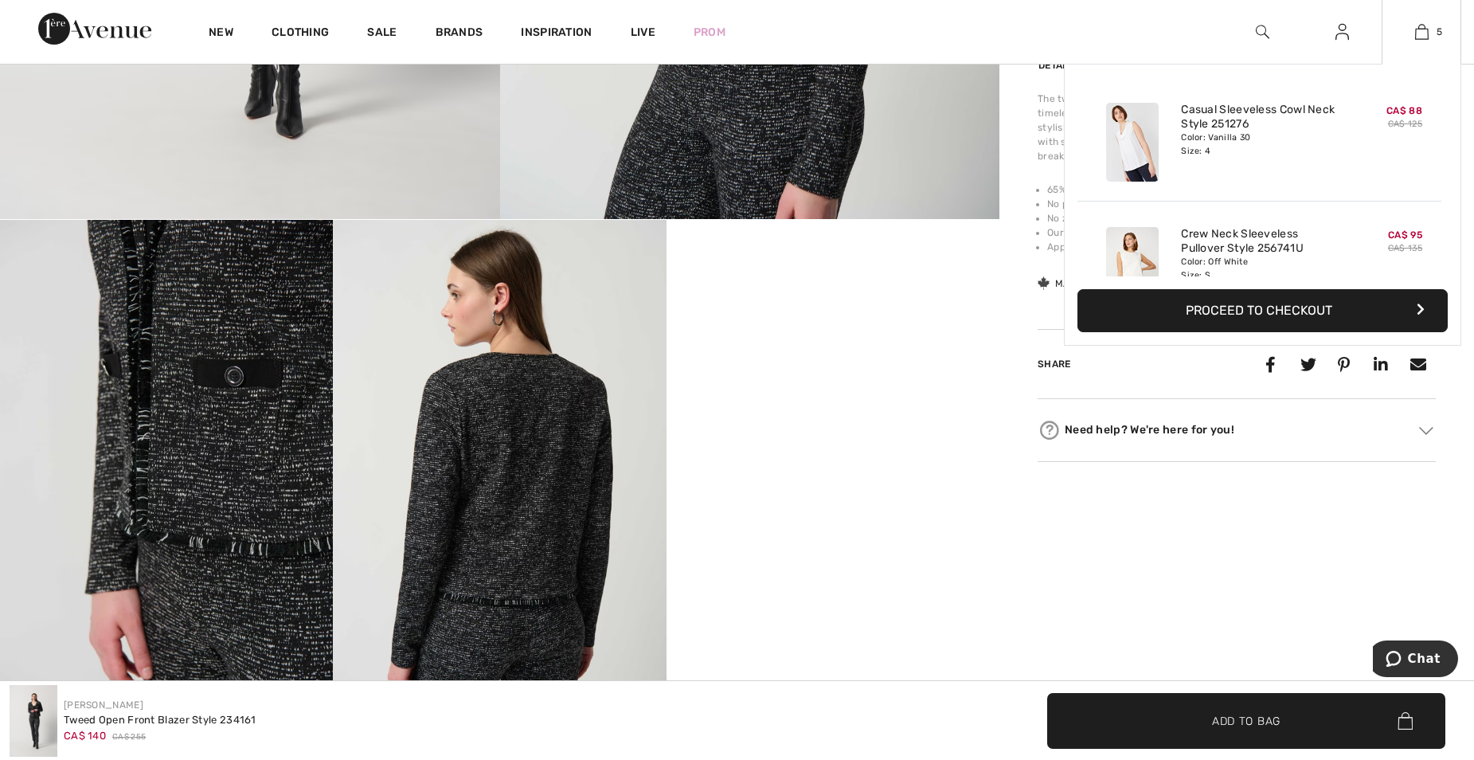
click at [1291, 302] on button "Proceed to Checkout" at bounding box center [1263, 310] width 370 height 43
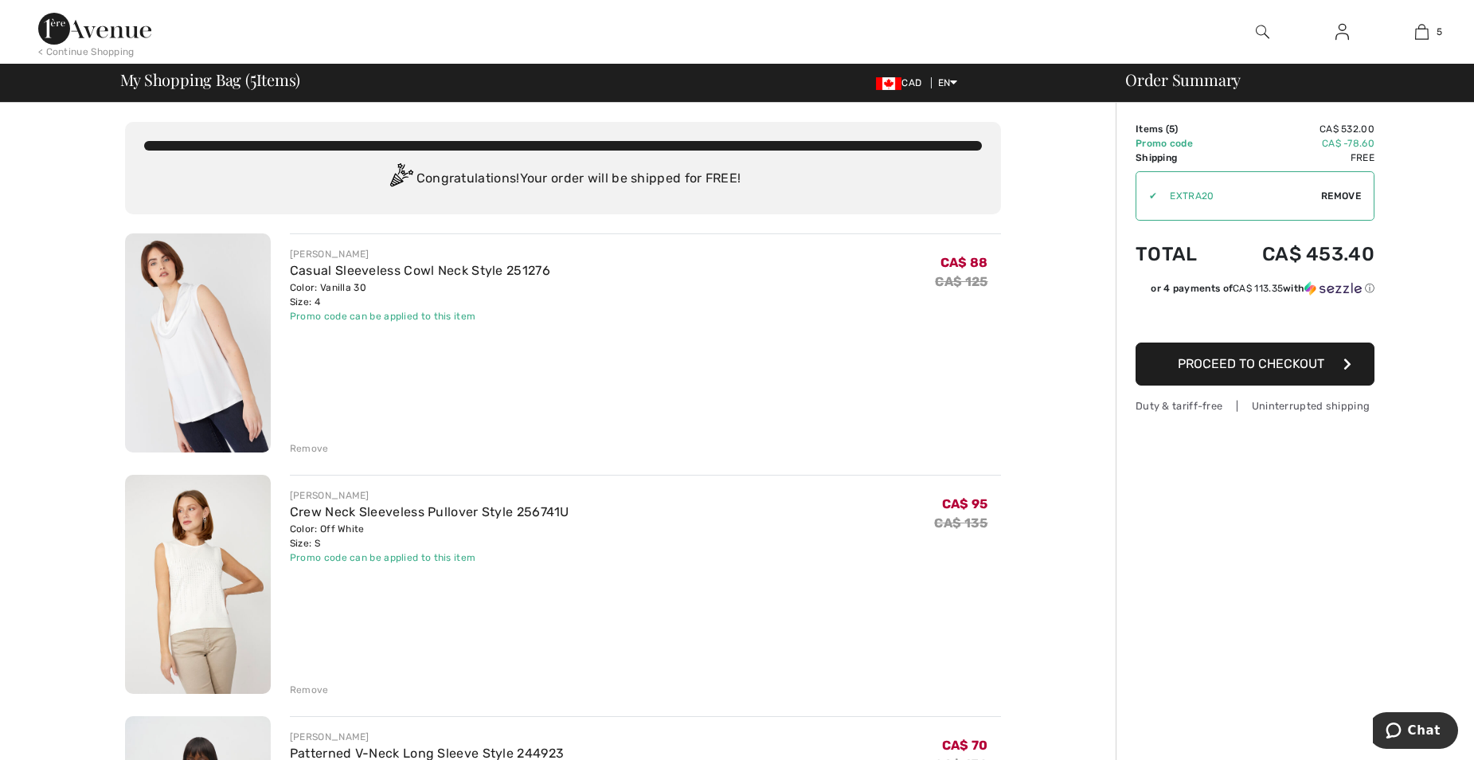
scroll to position [80, 0]
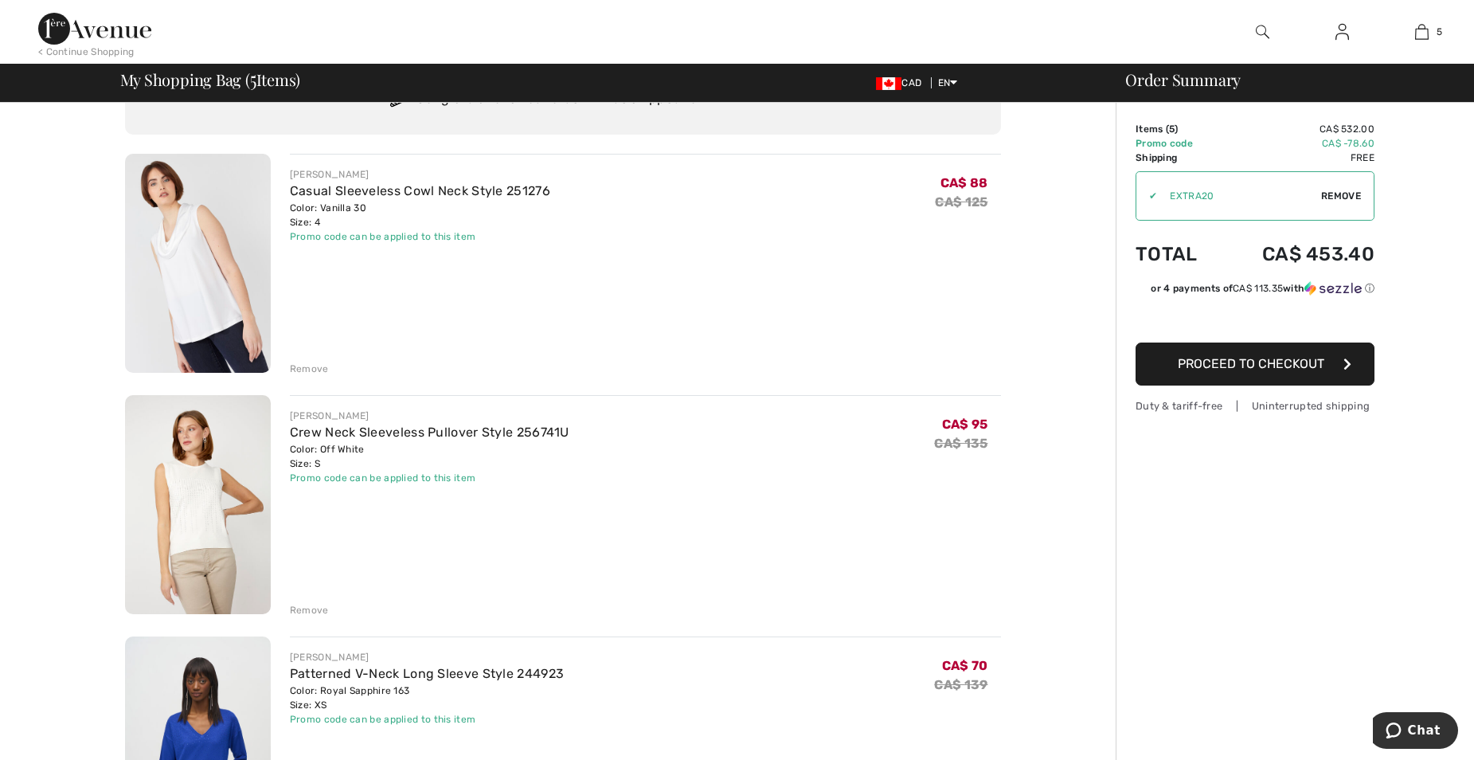
click at [1257, 366] on span "Proceed to Checkout" at bounding box center [1251, 363] width 147 height 15
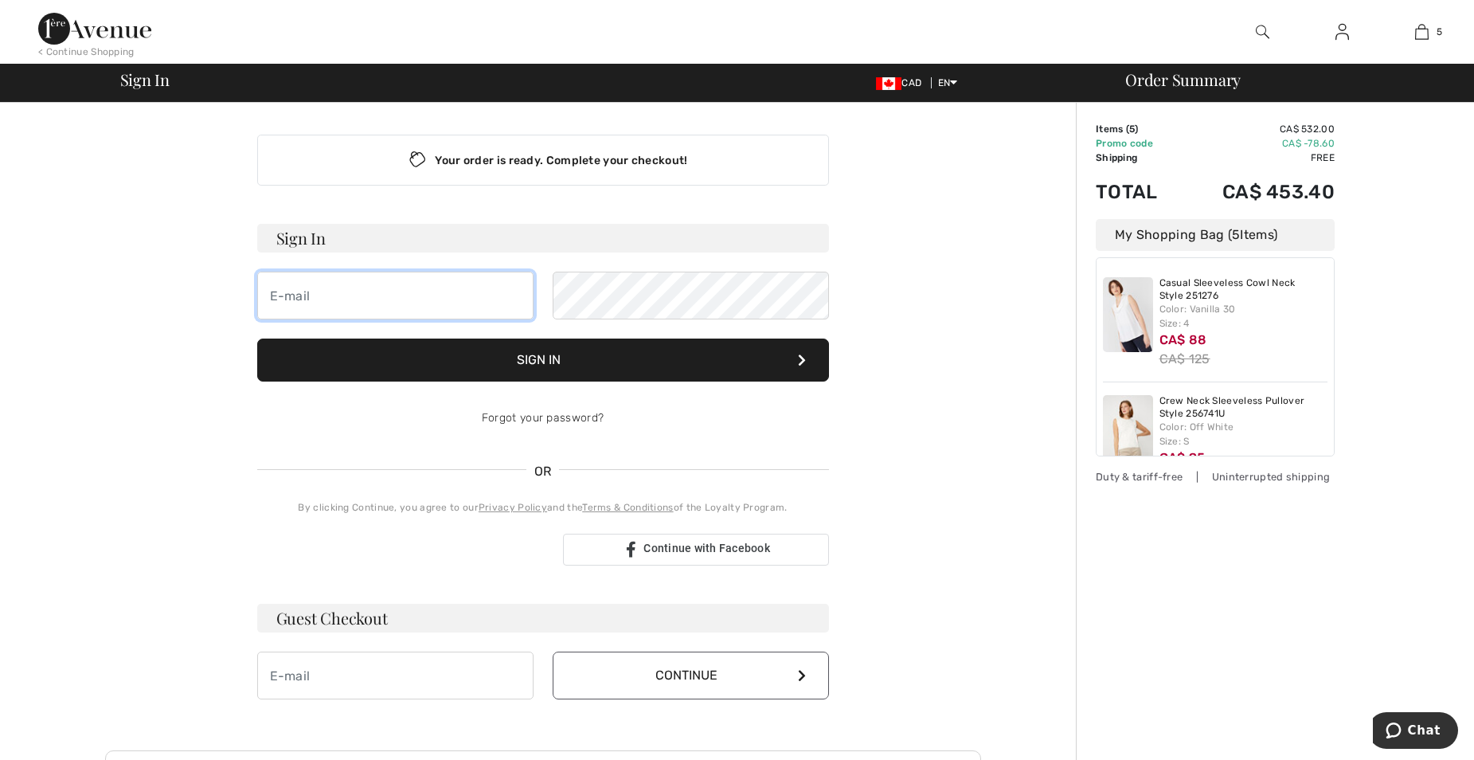
click at [350, 301] on input "email" at bounding box center [395, 296] width 276 height 48
type input "skrejan@hotmail.com"
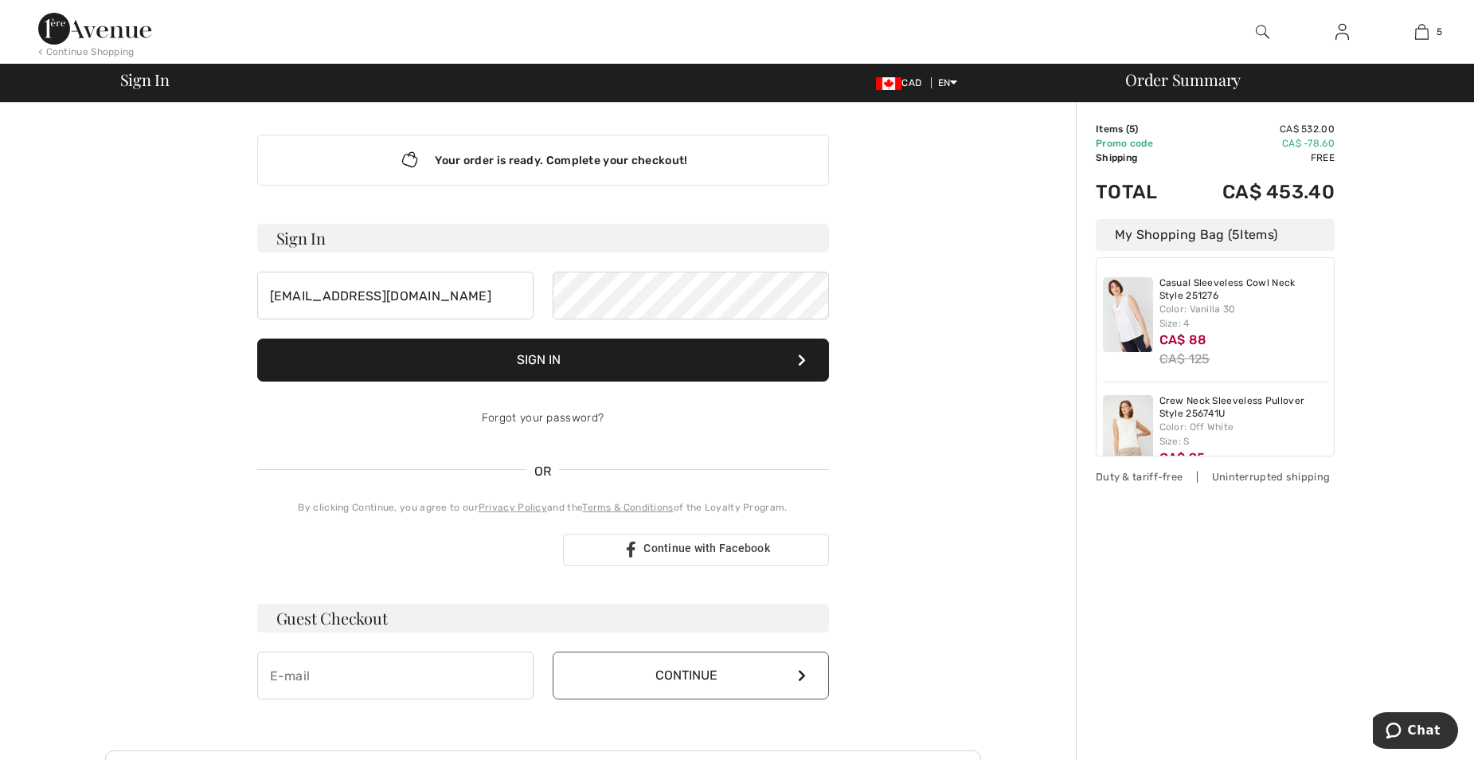
click at [543, 358] on button "Sign In" at bounding box center [543, 360] width 572 height 43
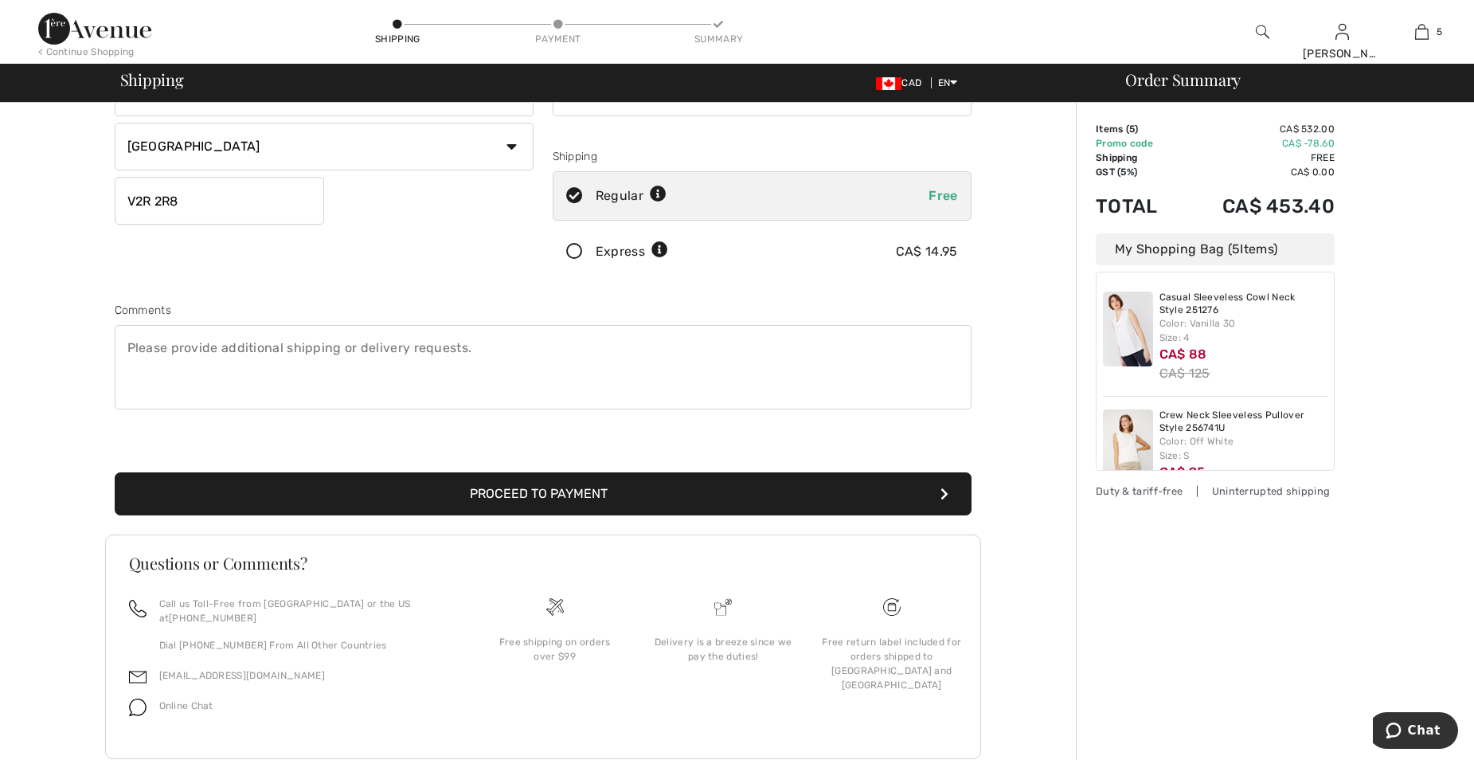
scroll to position [264, 0]
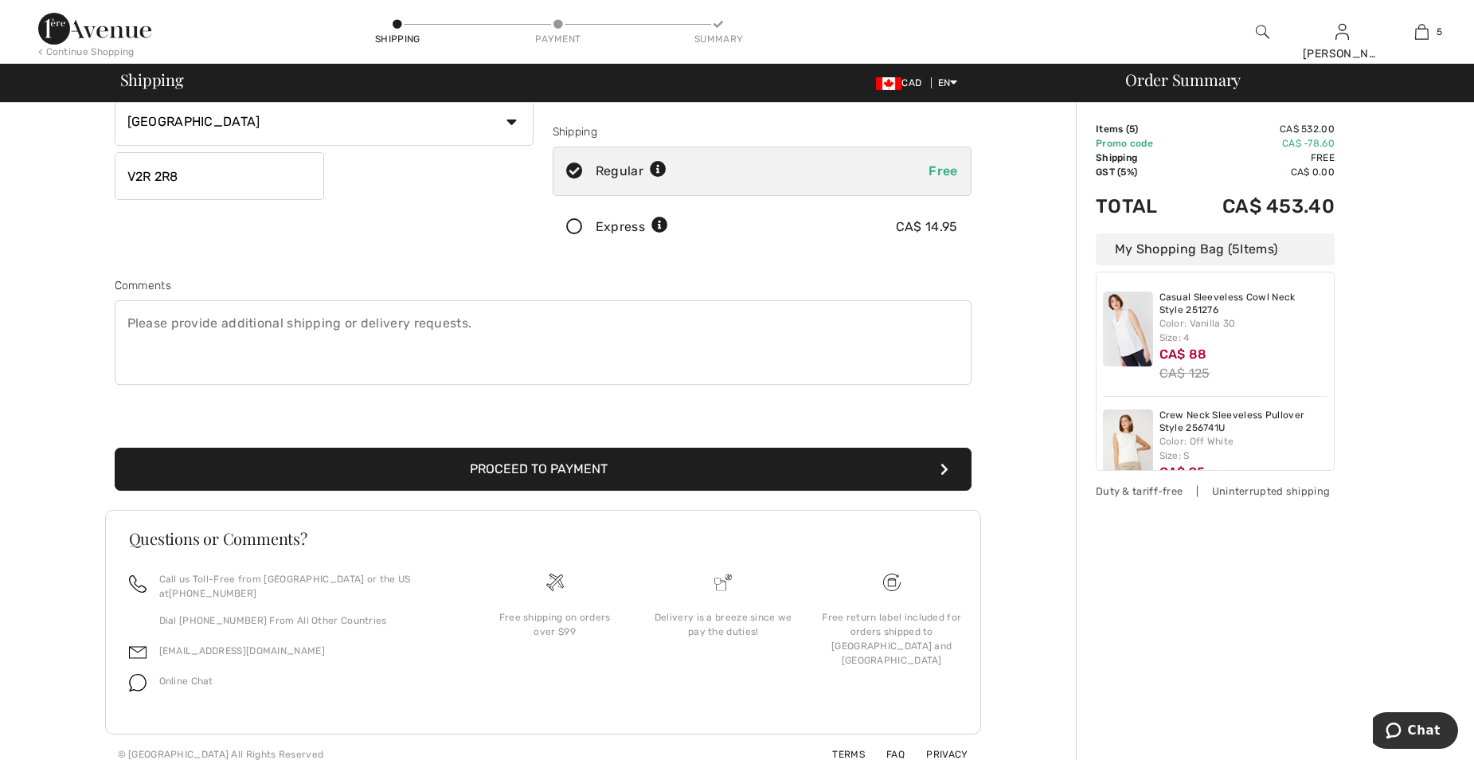
click at [545, 466] on button "Proceed to Payment" at bounding box center [543, 469] width 857 height 43
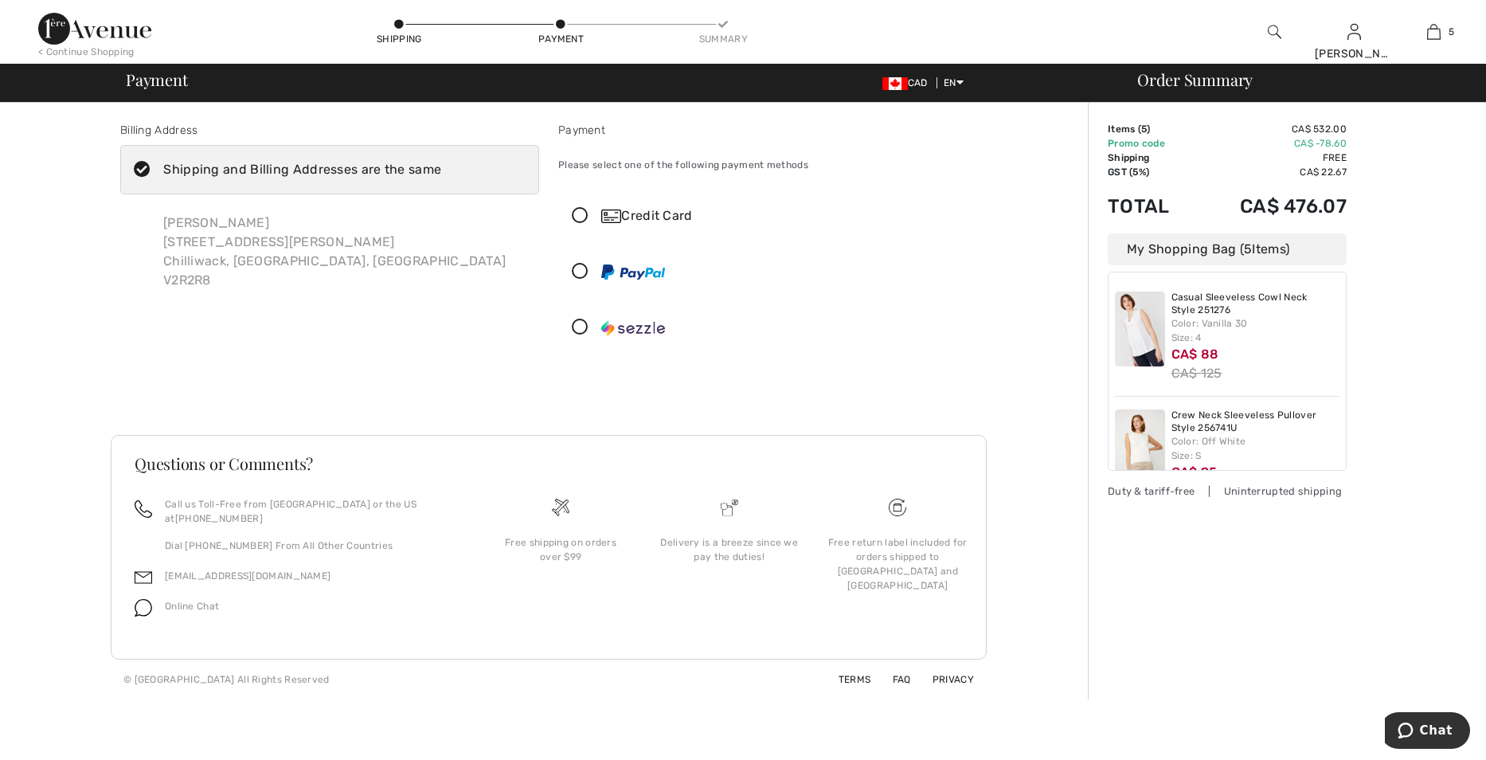
click at [580, 217] on icon at bounding box center [580, 216] width 42 height 17
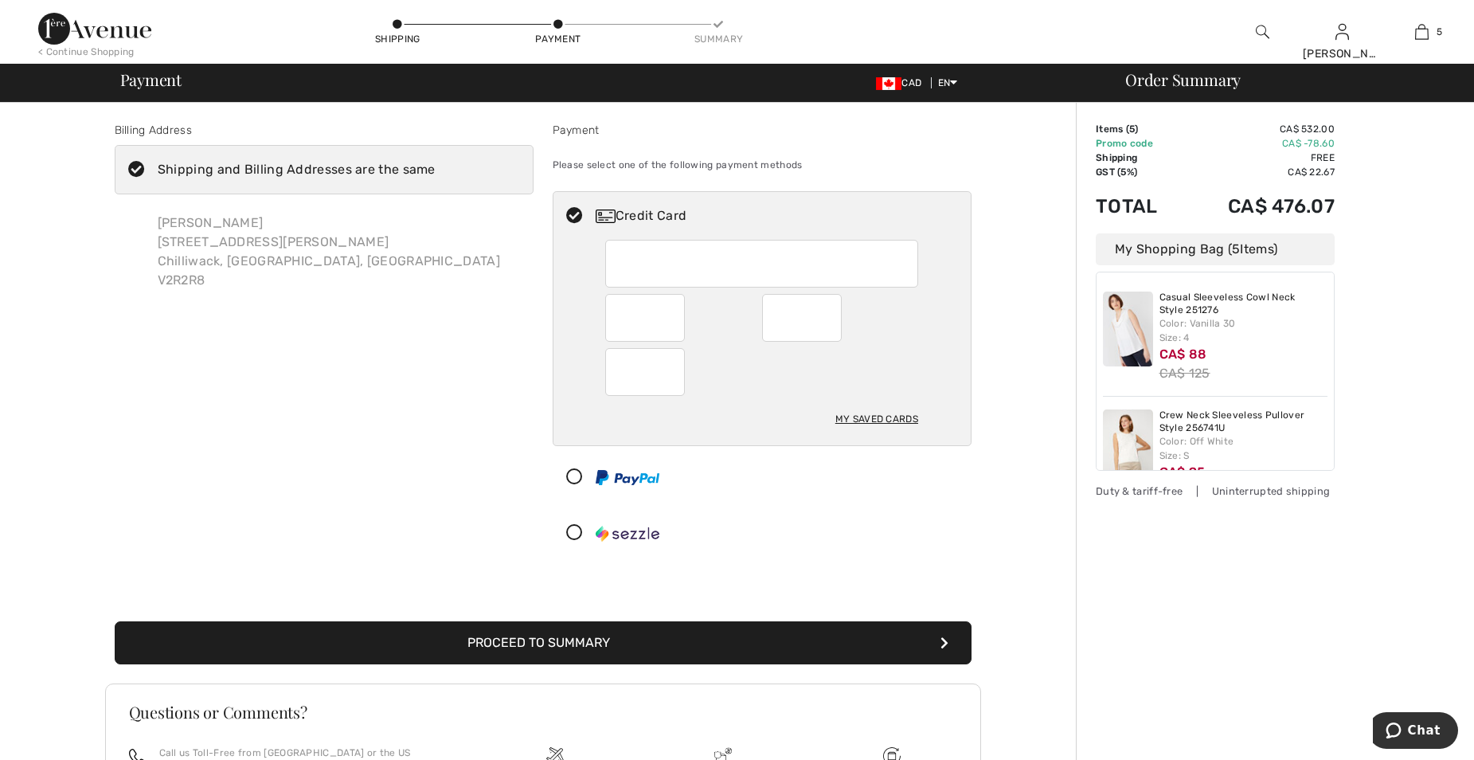
click at [571, 643] on button "Proceed to Summary" at bounding box center [543, 642] width 857 height 43
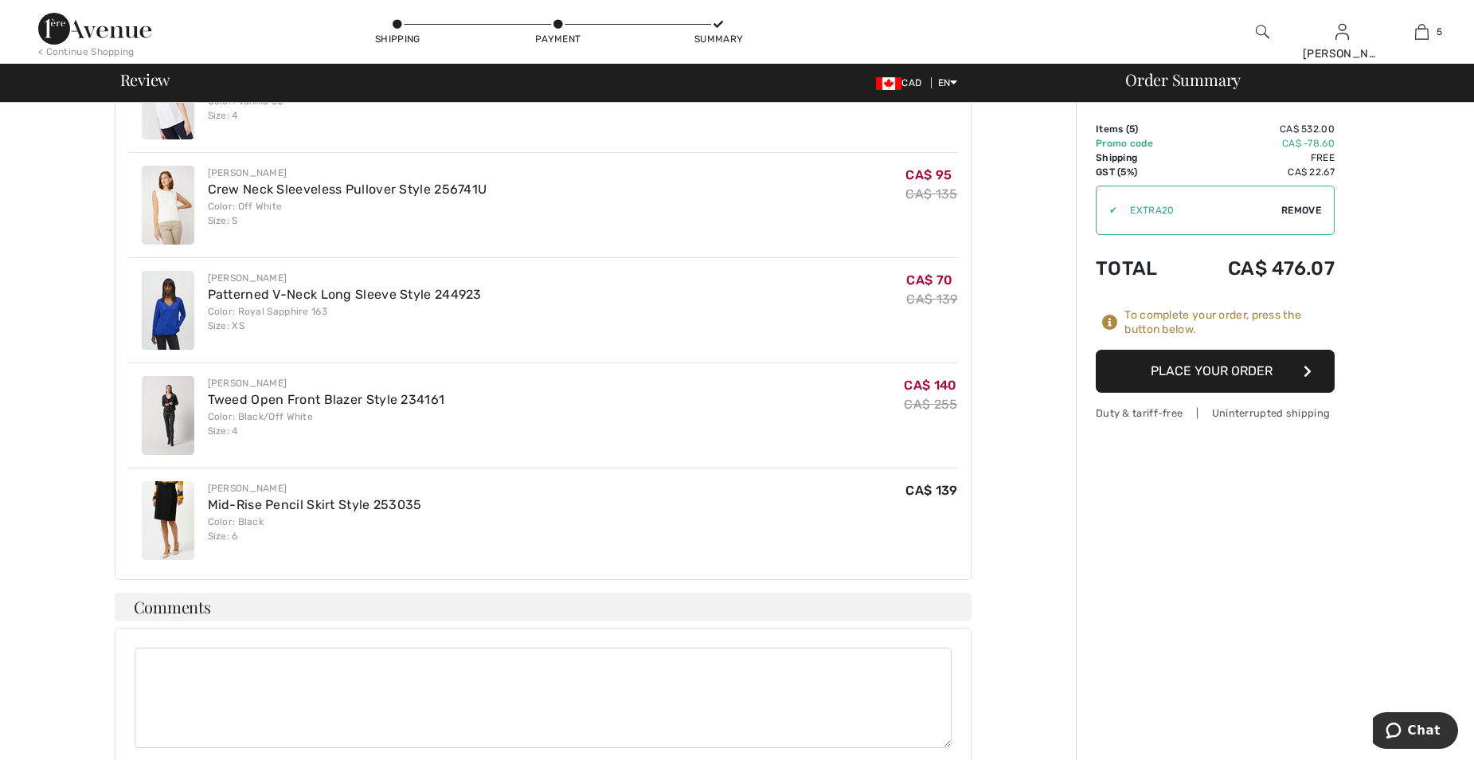
scroll to position [398, 0]
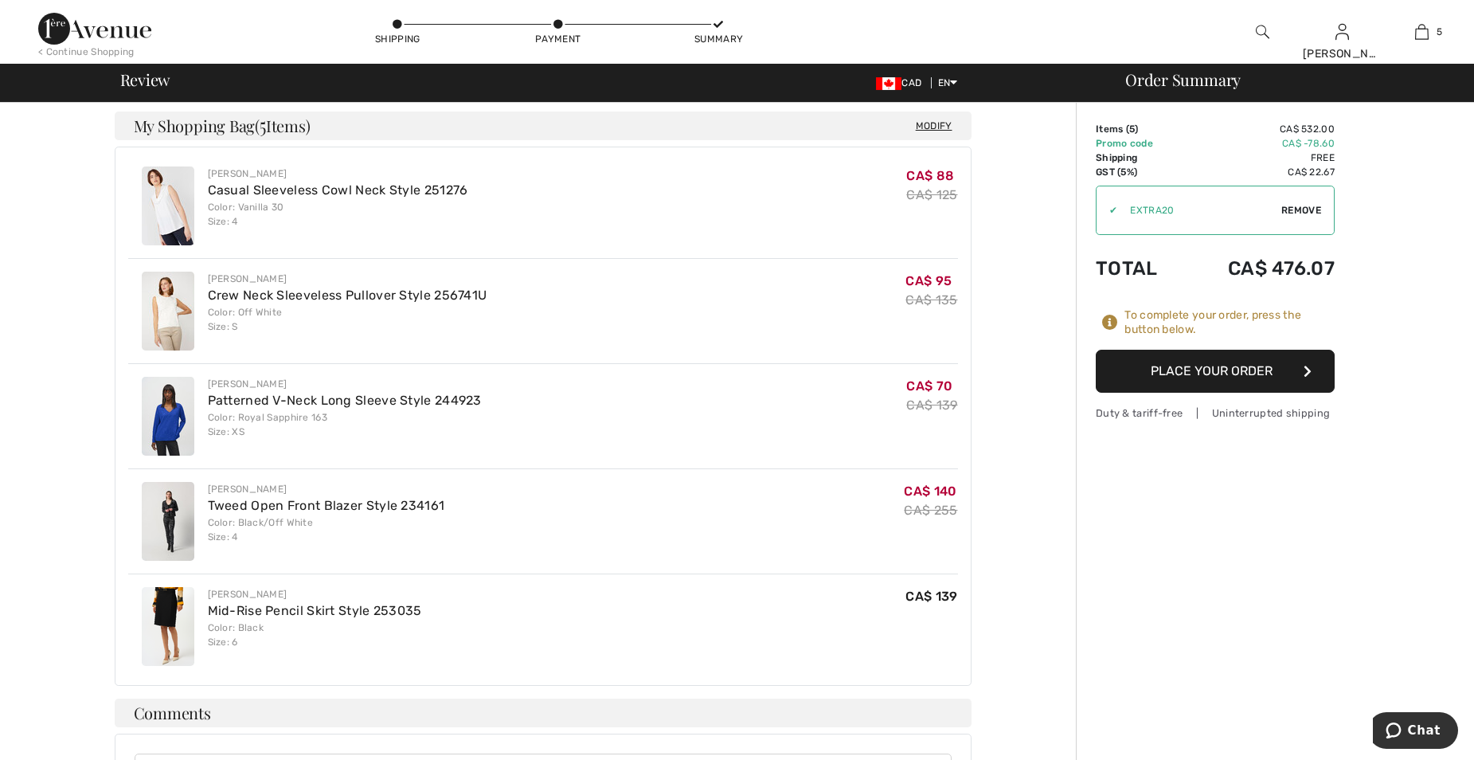
click at [1219, 368] on button "Place Your Order" at bounding box center [1215, 371] width 239 height 43
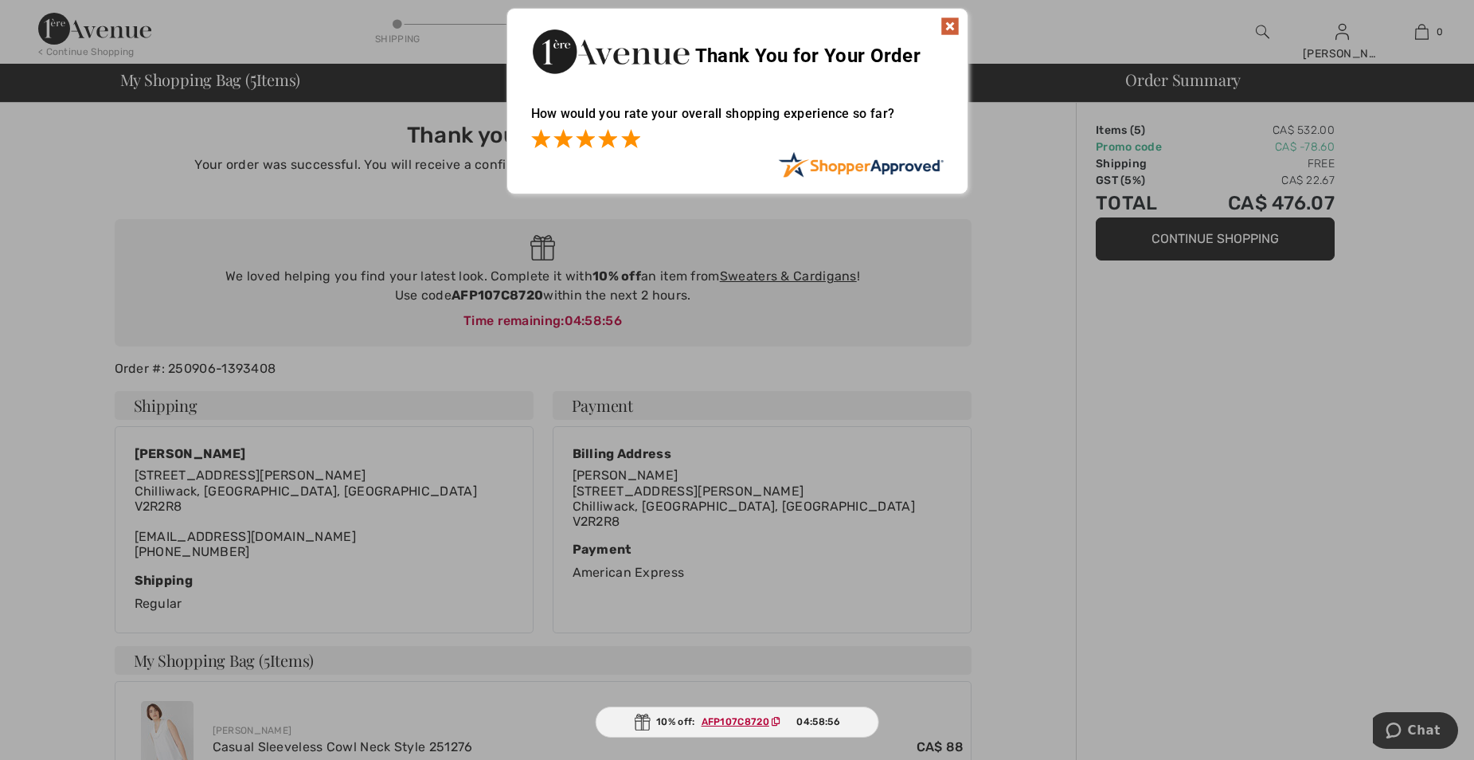
click at [630, 141] on span at bounding box center [630, 138] width 19 height 19
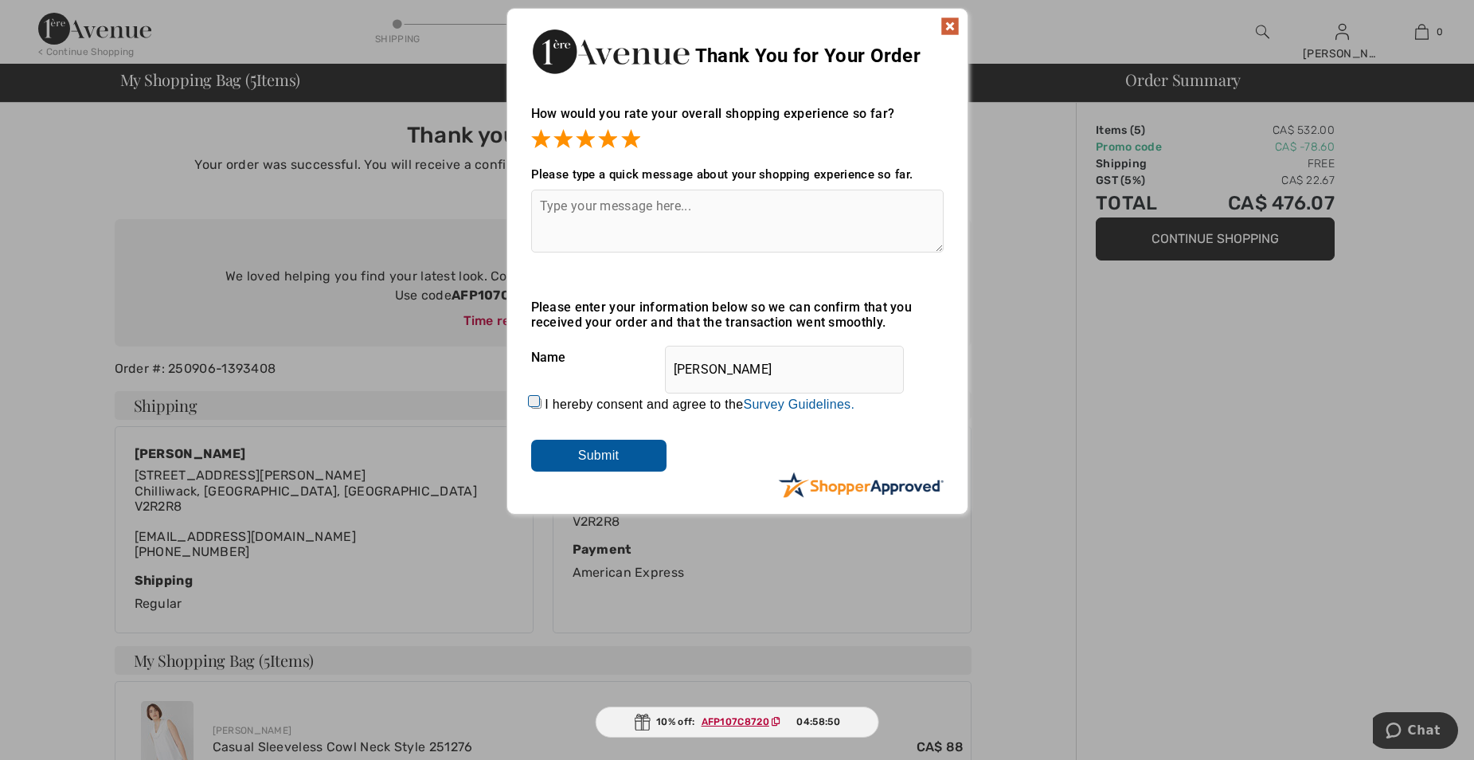
click at [952, 26] on img at bounding box center [950, 26] width 19 height 19
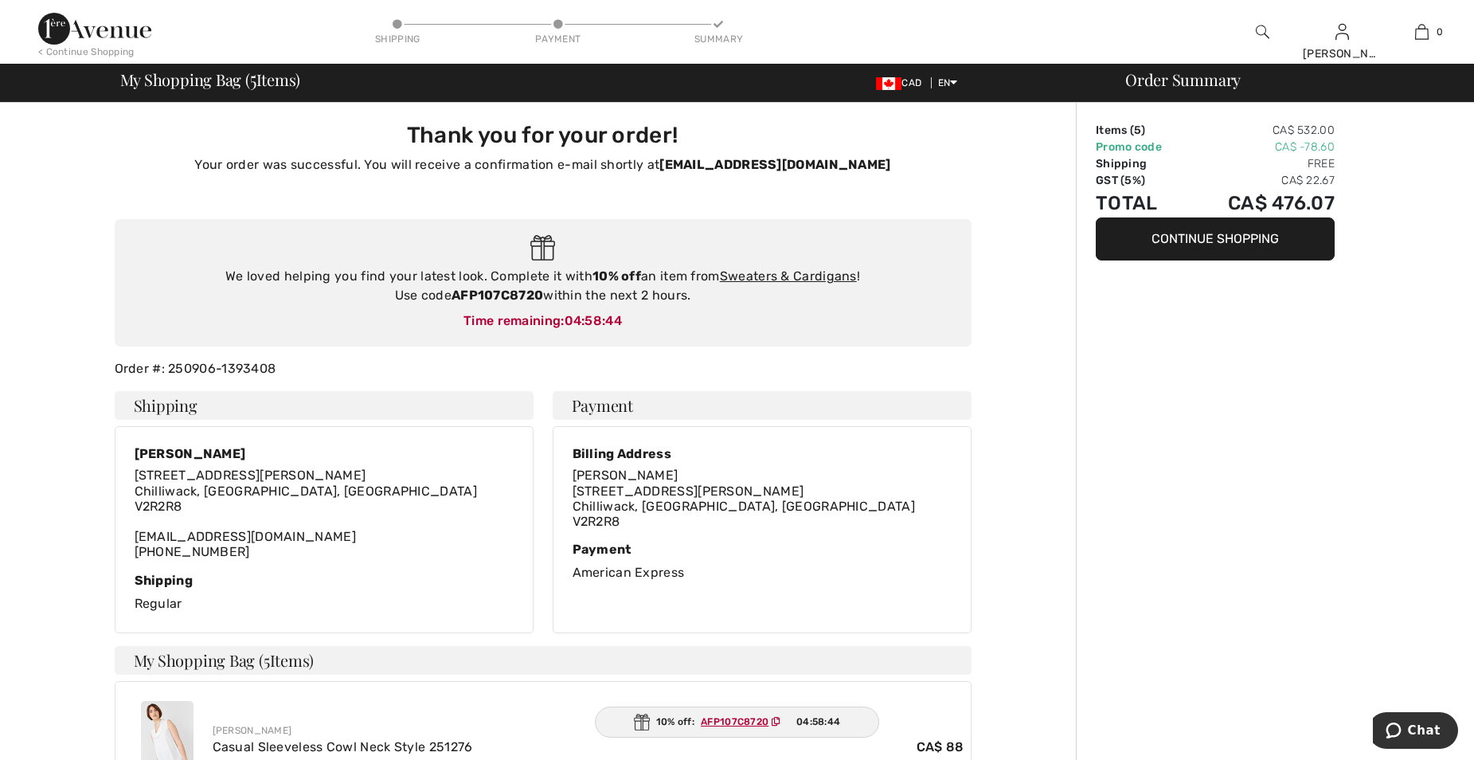
click at [80, 48] on div "< Continue Shopping" at bounding box center [86, 52] width 96 height 14
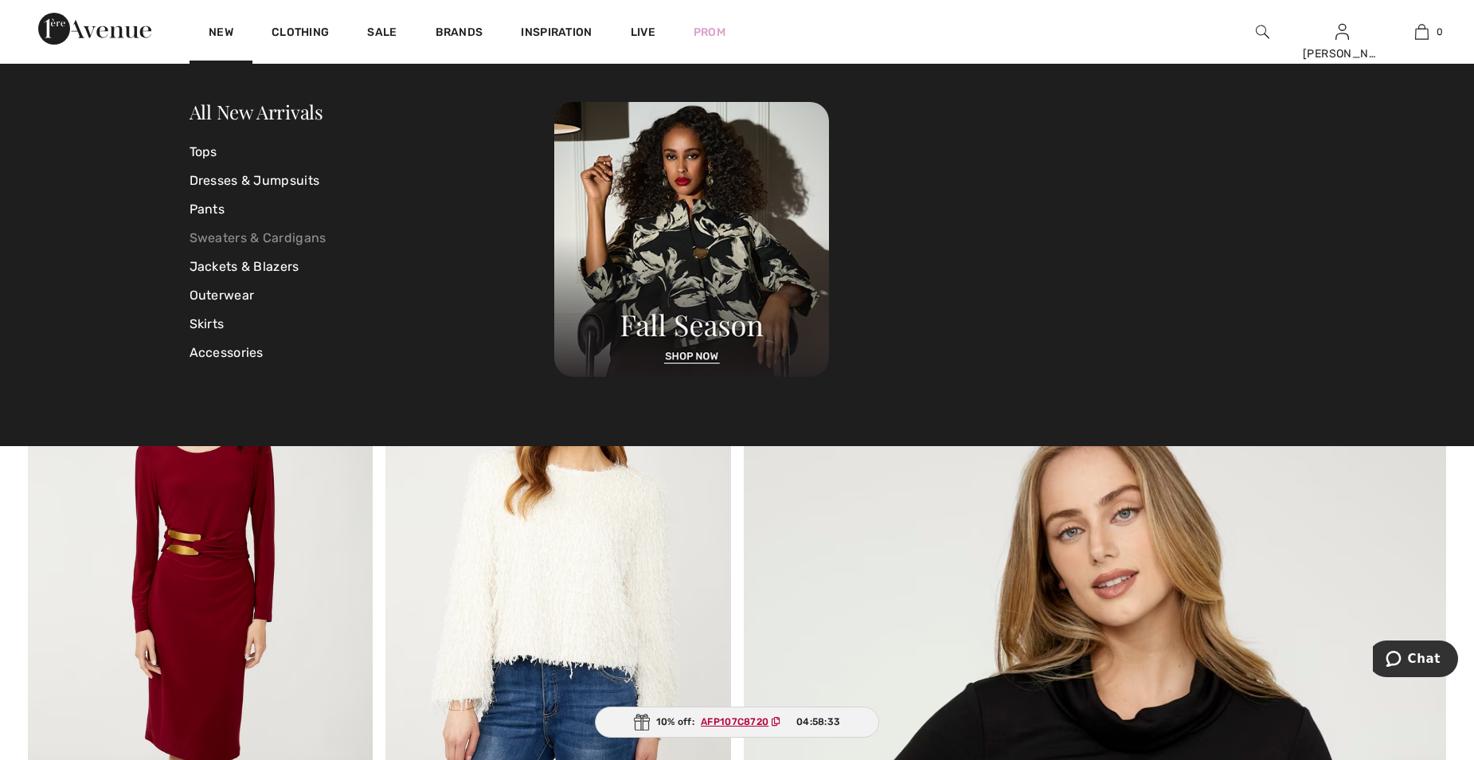
click at [234, 236] on link "Sweaters & Cardigans" at bounding box center [373, 238] width 366 height 29
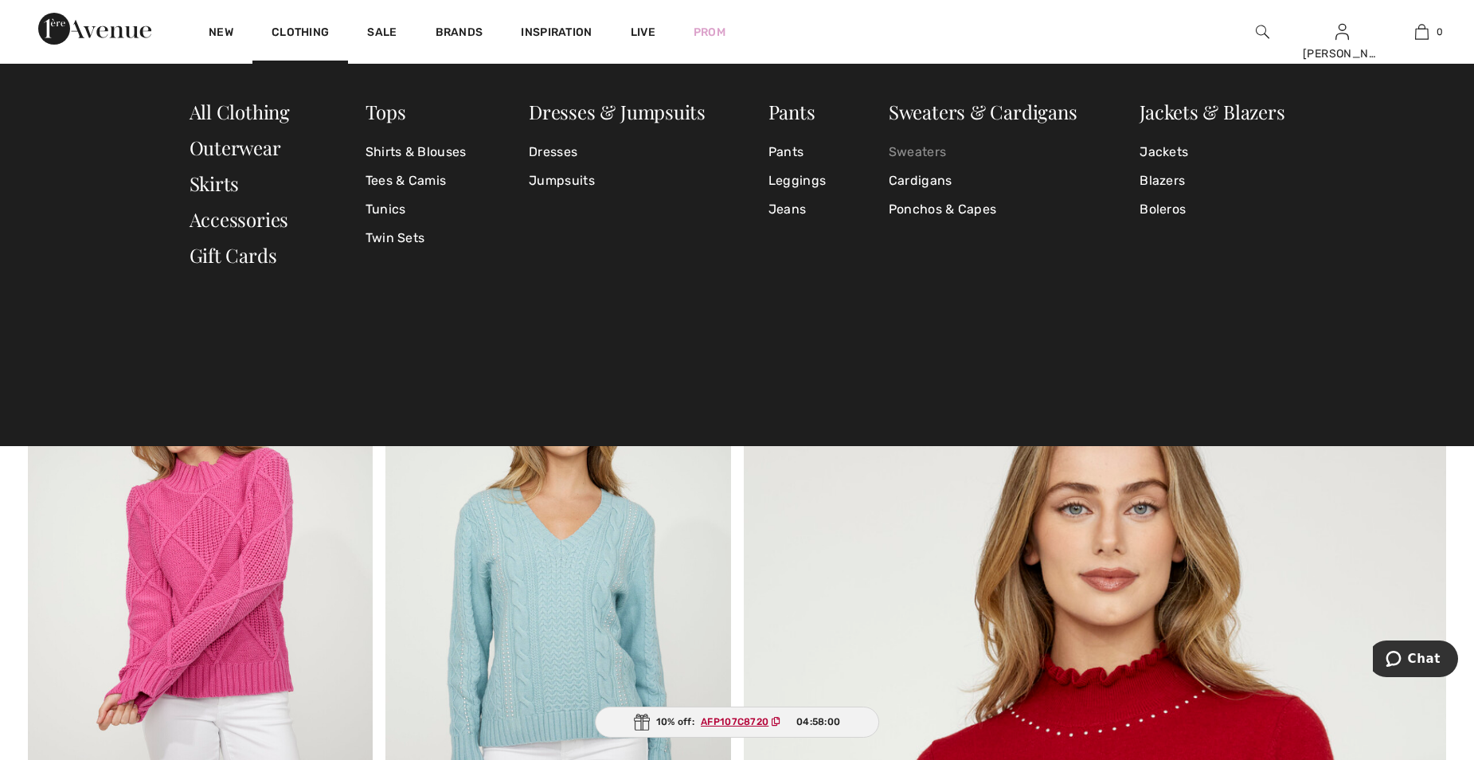
click at [923, 149] on link "Sweaters" at bounding box center [983, 152] width 189 height 29
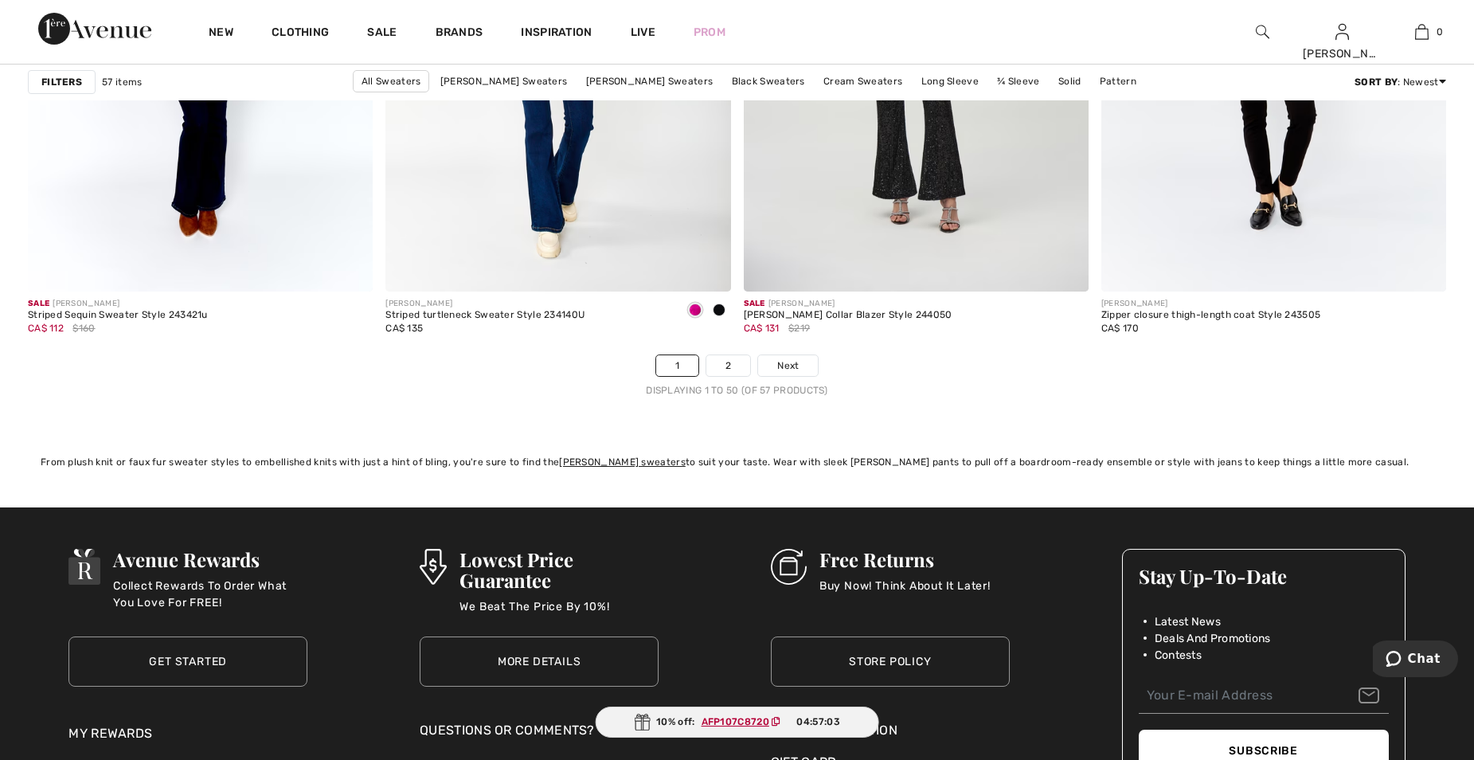
scroll to position [9001, 0]
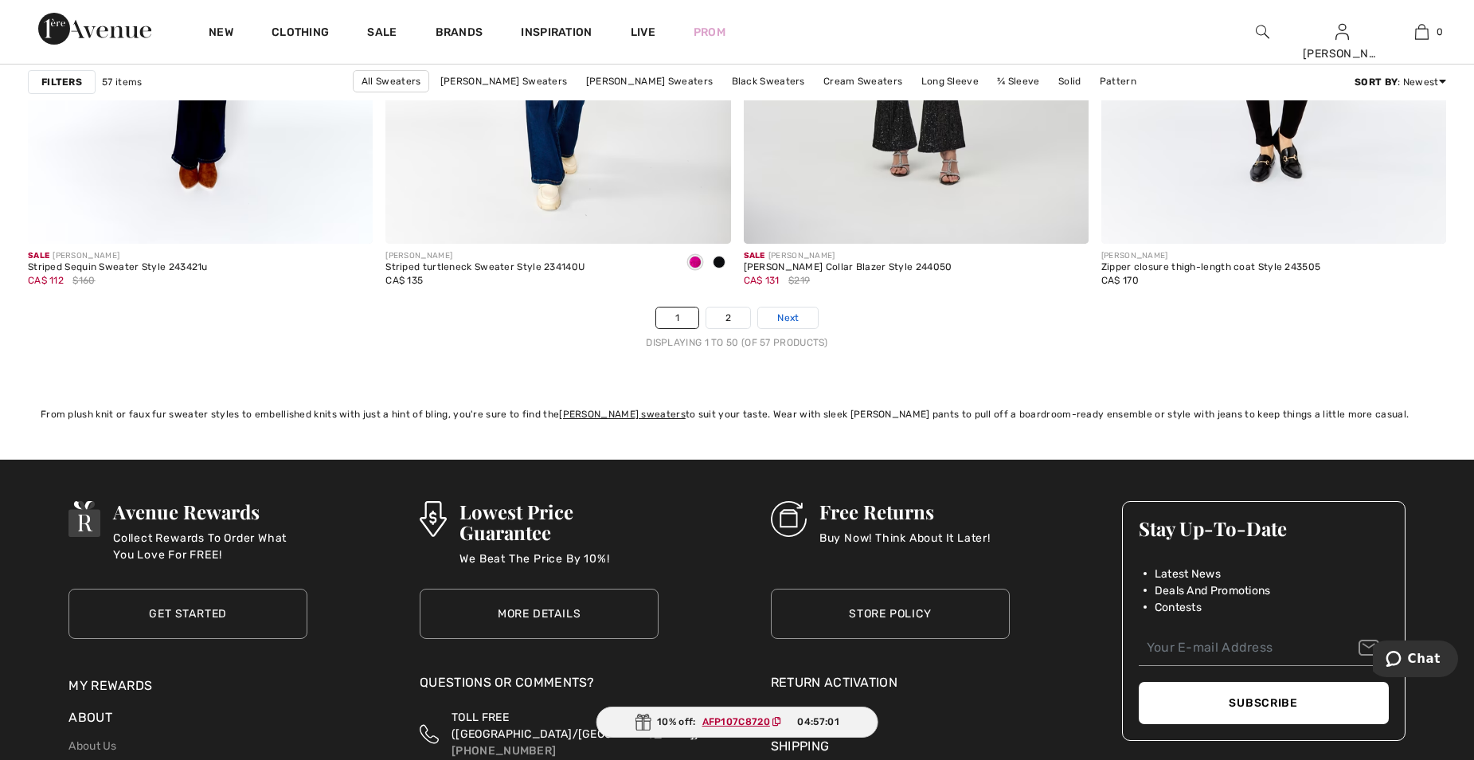
click at [785, 315] on span "Next" at bounding box center [788, 318] width 22 height 14
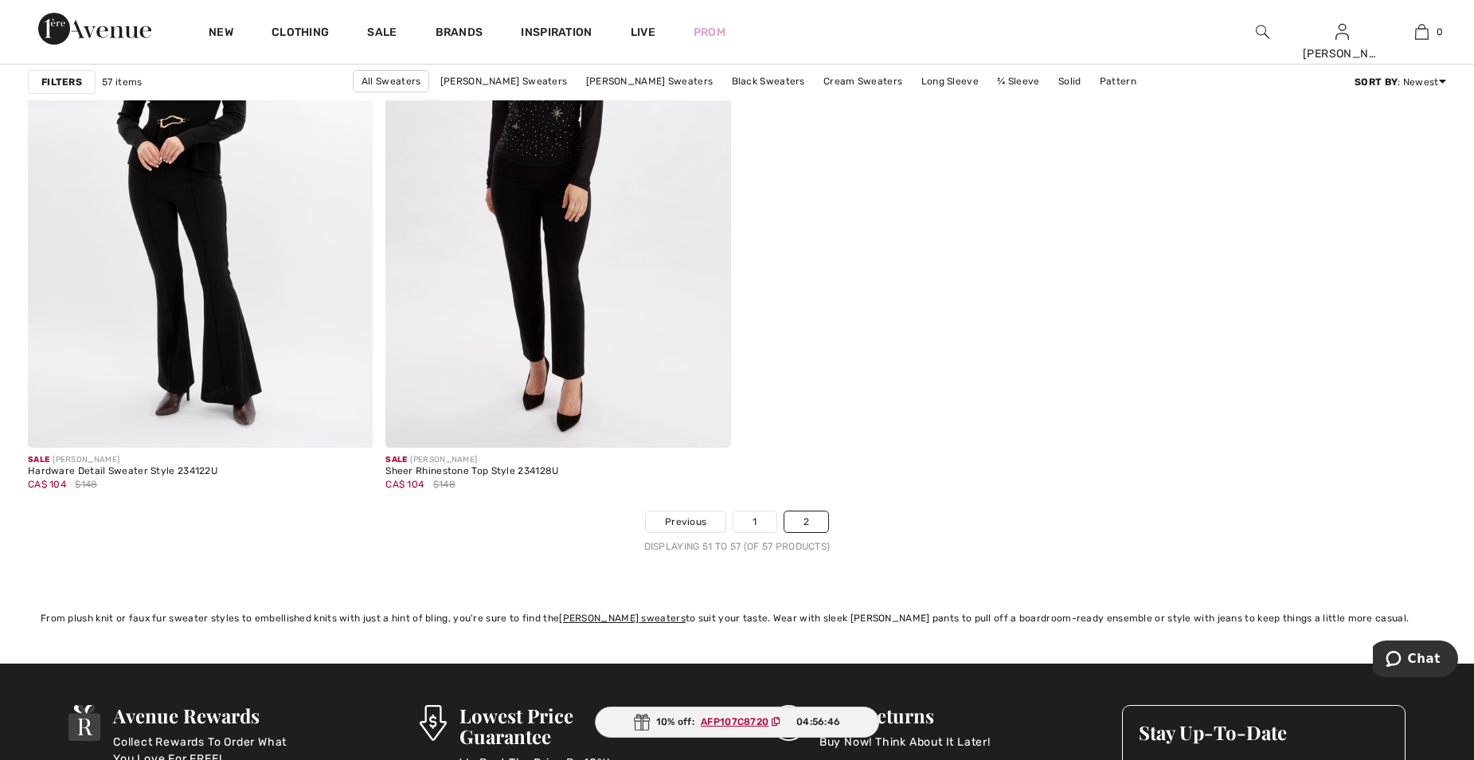
scroll to position [1593, 0]
